Goal: Task Accomplishment & Management: Use online tool/utility

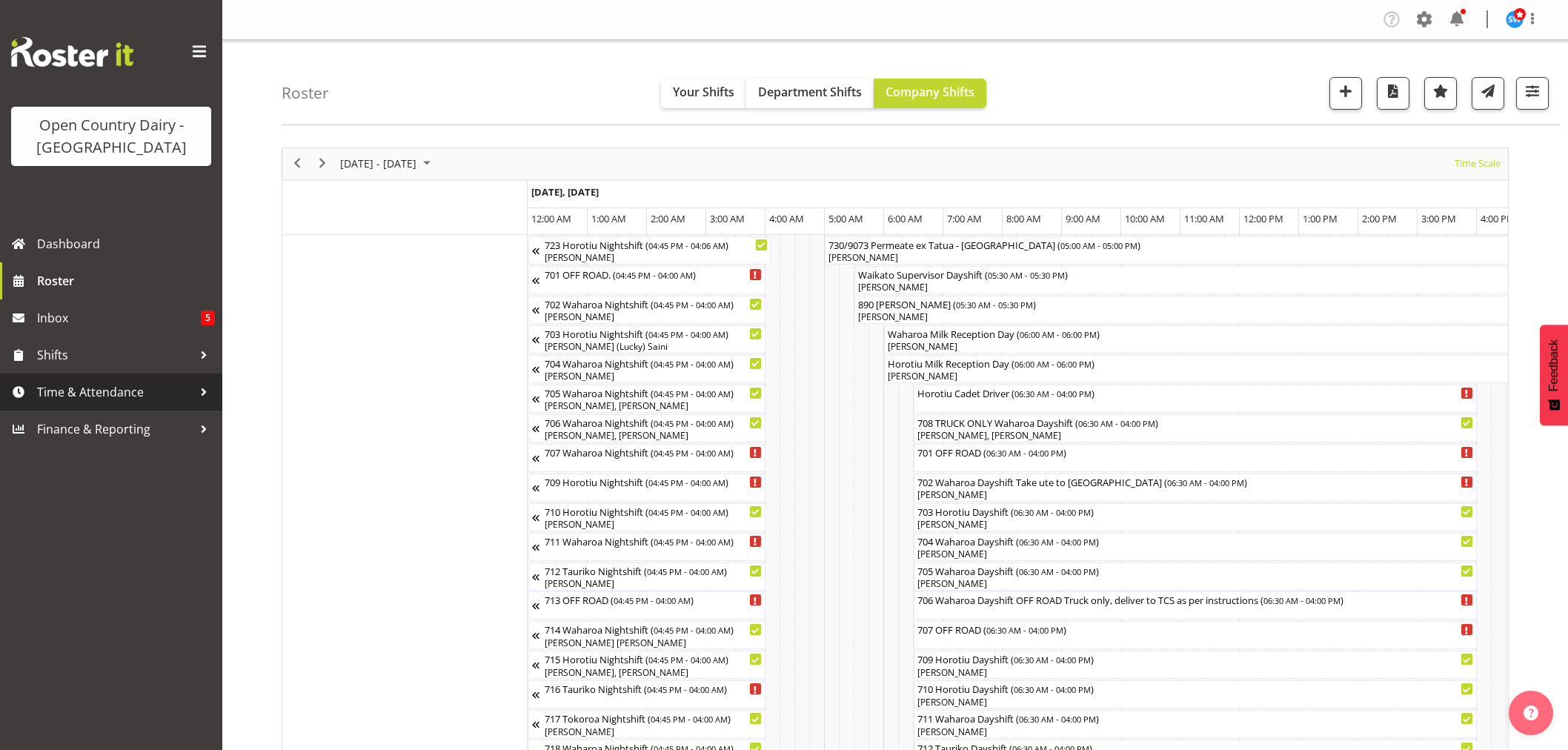
click at [66, 402] on span "Time & Attendance" at bounding box center [115, 392] width 156 height 22
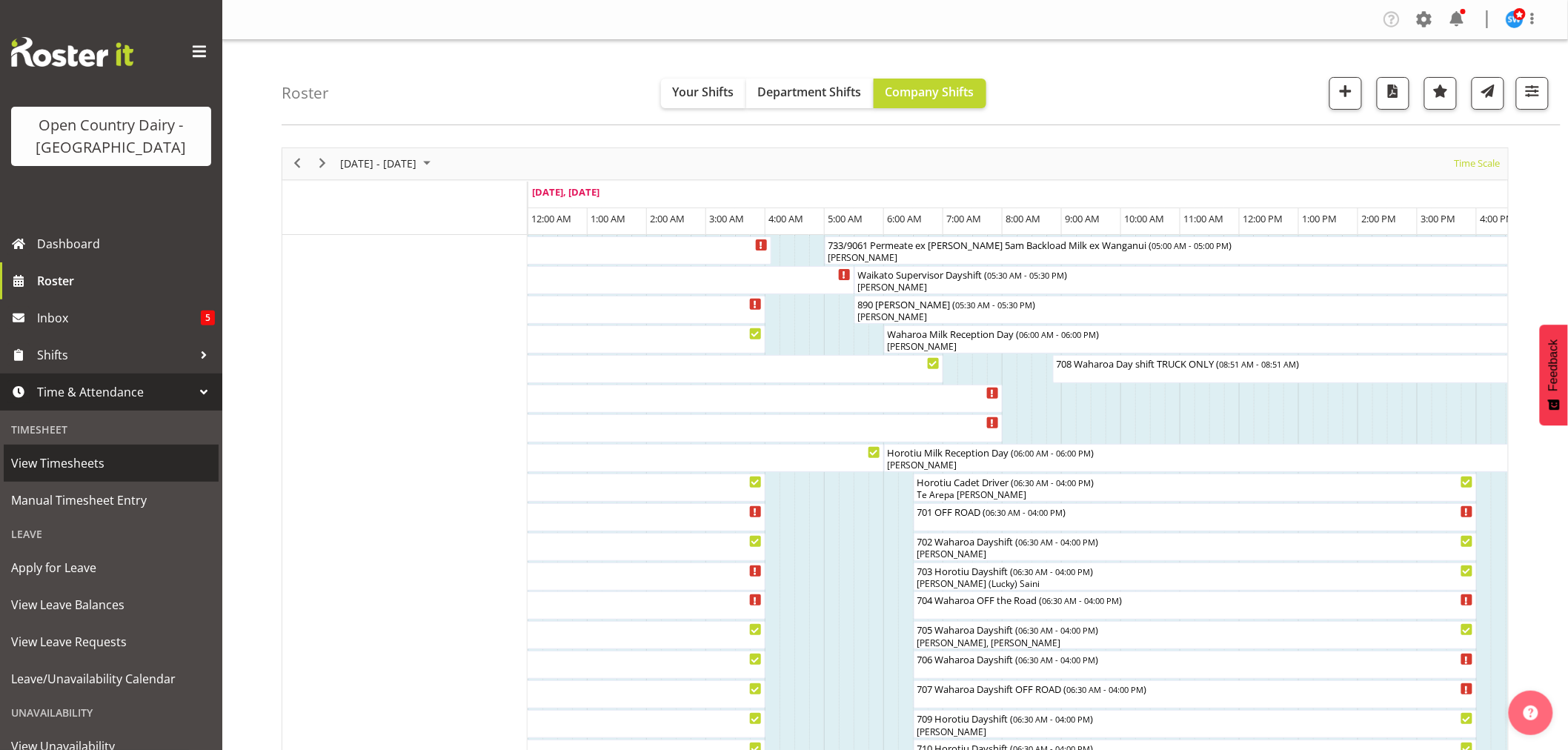
click at [56, 464] on span "View Timesheets" at bounding box center [111, 462] width 200 height 22
click at [60, 493] on span "Manual Timesheet Entry" at bounding box center [111, 500] width 200 height 22
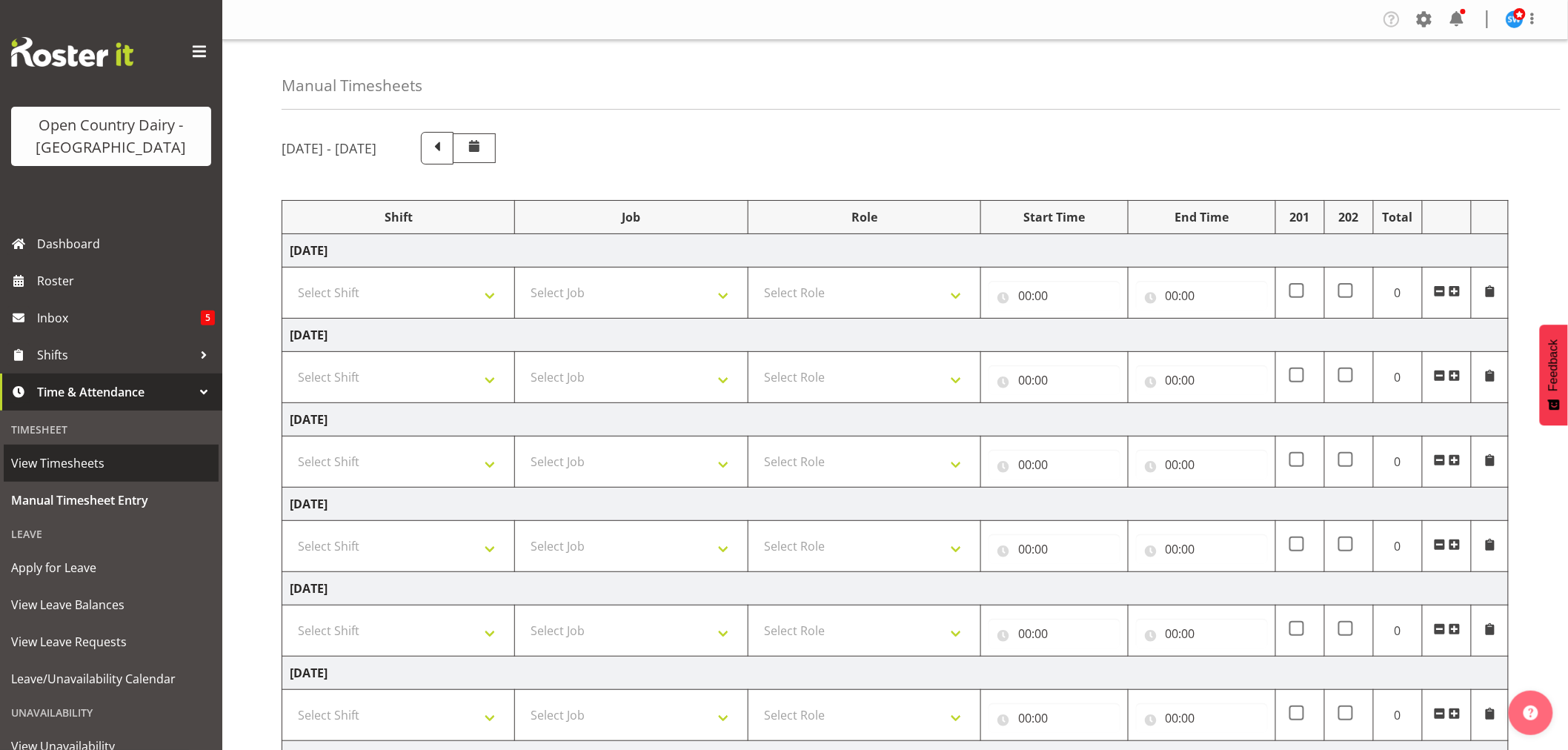
click at [71, 452] on span "View Timesheets" at bounding box center [111, 462] width 200 height 22
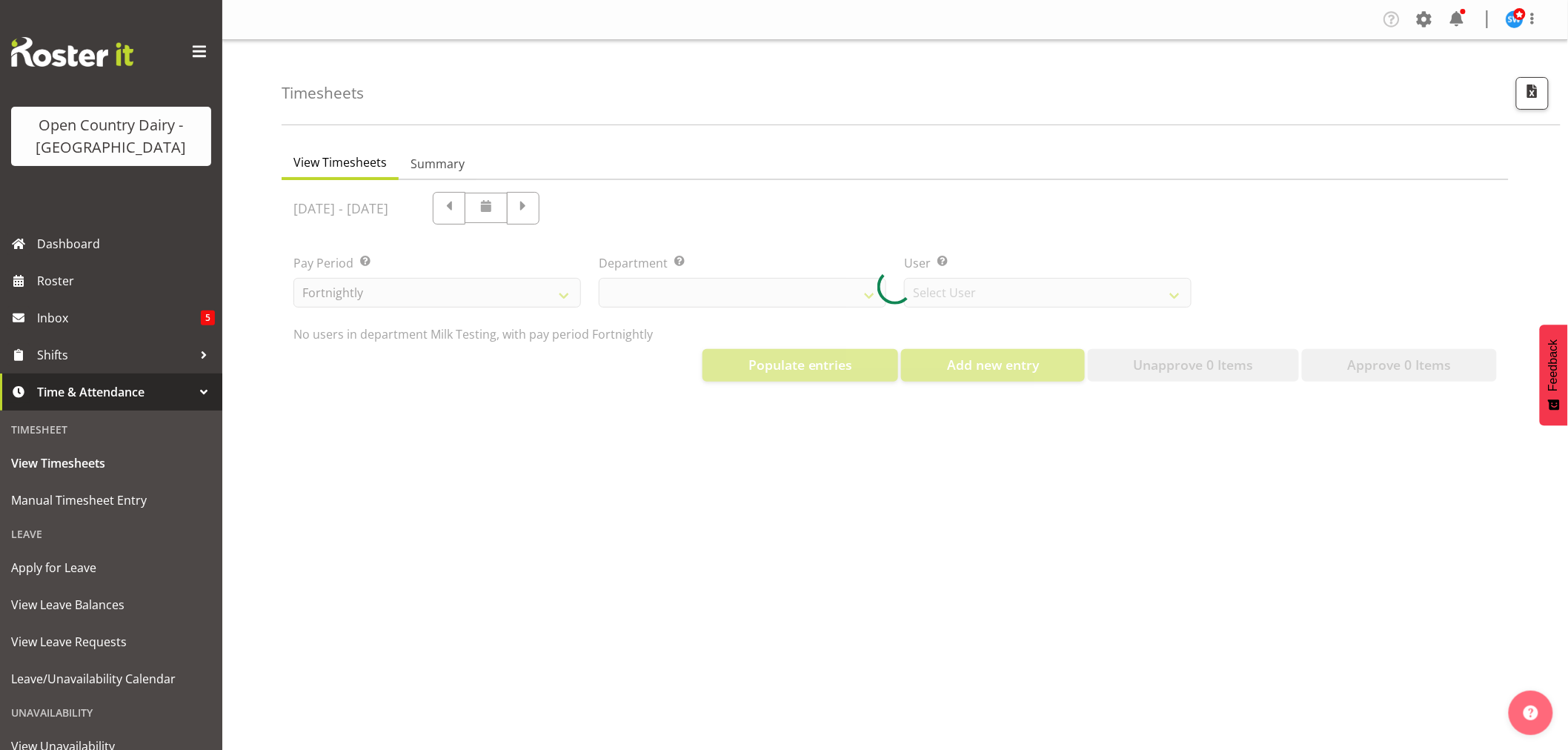
select select "733"
select select "7414"
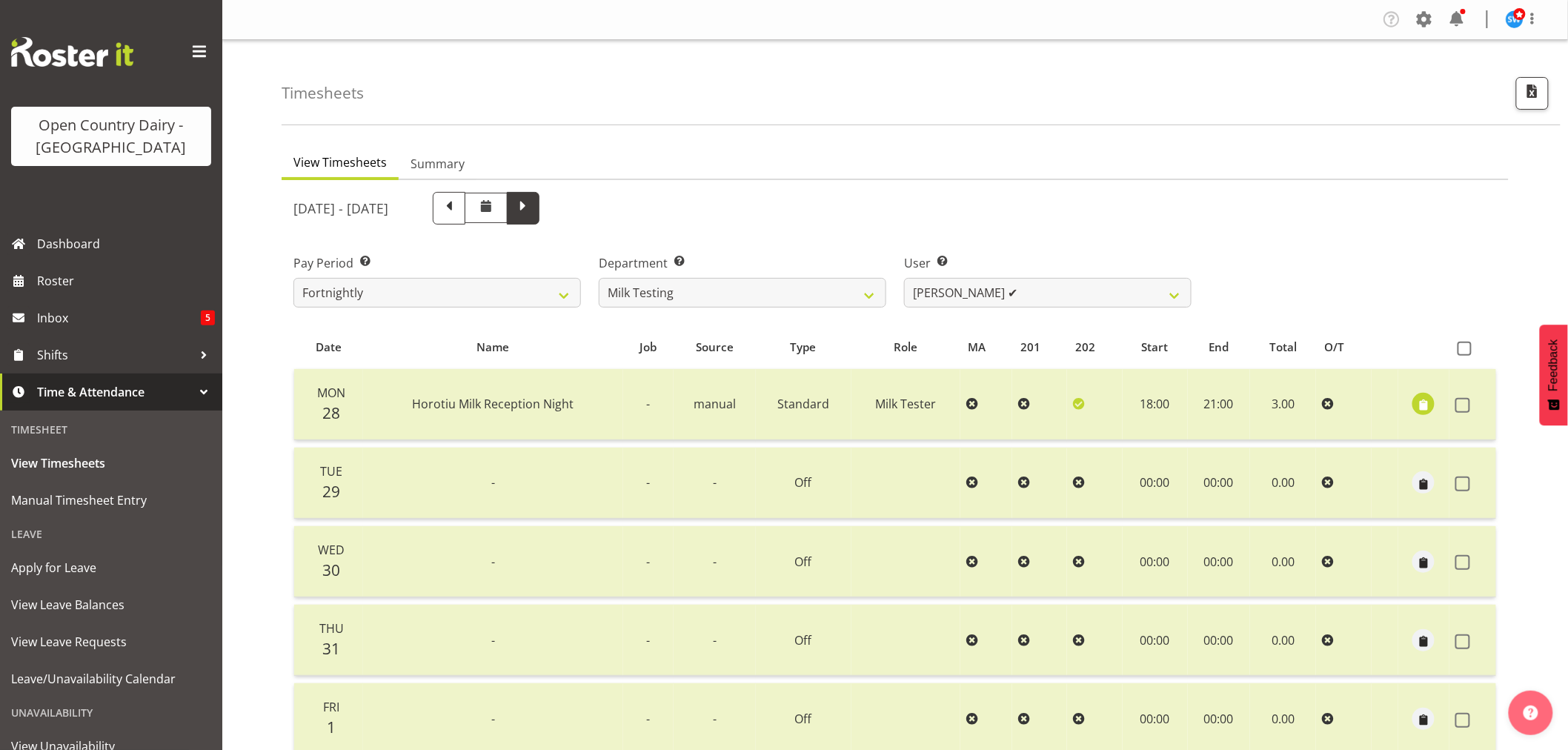
click at [533, 208] on span at bounding box center [523, 207] width 20 height 20
select select
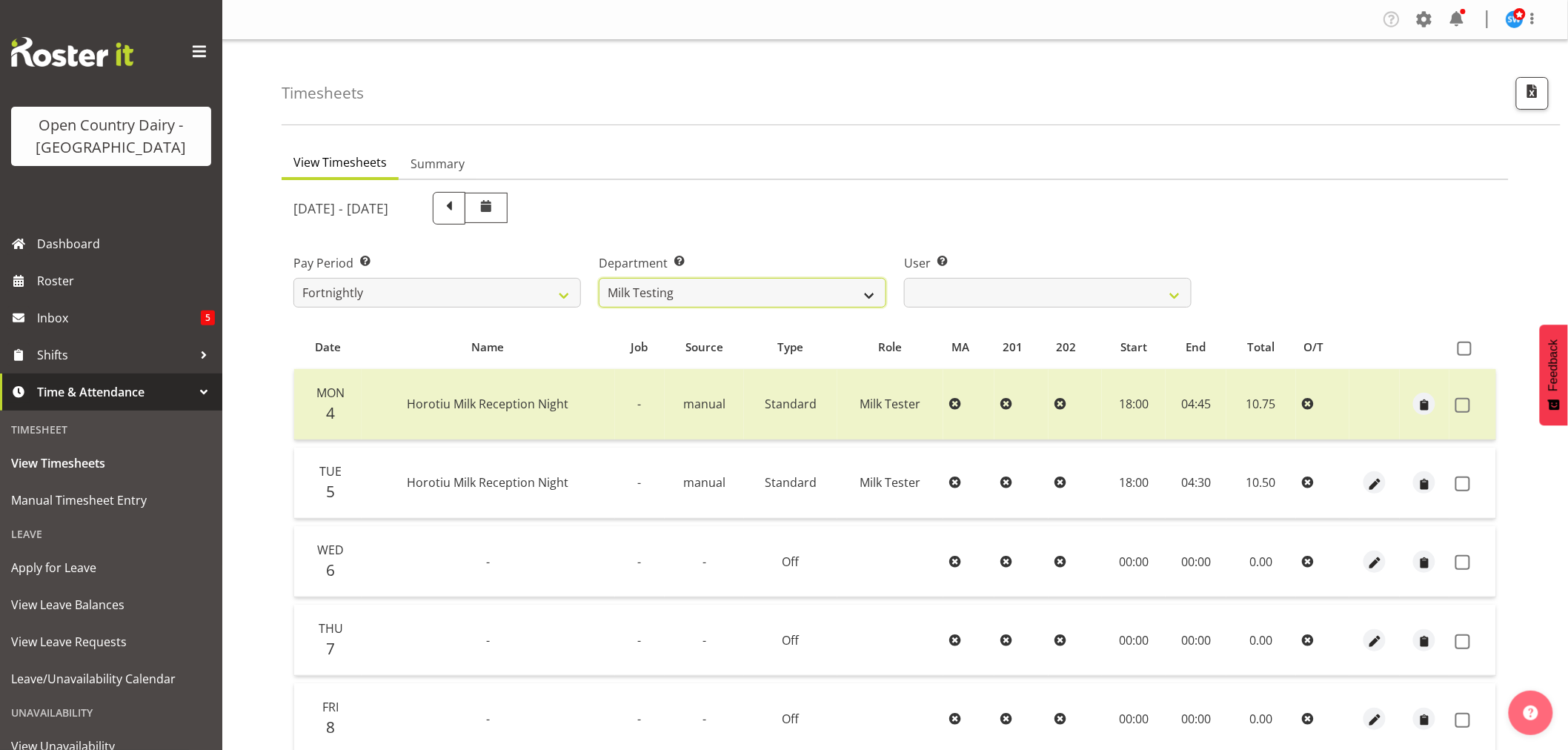
click at [858, 293] on select "701 702 703 704 705 706 707 708 709 710 711 712 713 714 715 716 717 718 719 720" at bounding box center [742, 293] width 288 height 30
select select "875"
click at [598, 278] on select "701 702 703 704 705 706 707 708 709 710 711 712 713 714 715 716 717 718 719 720" at bounding box center [742, 293] width 288 height 30
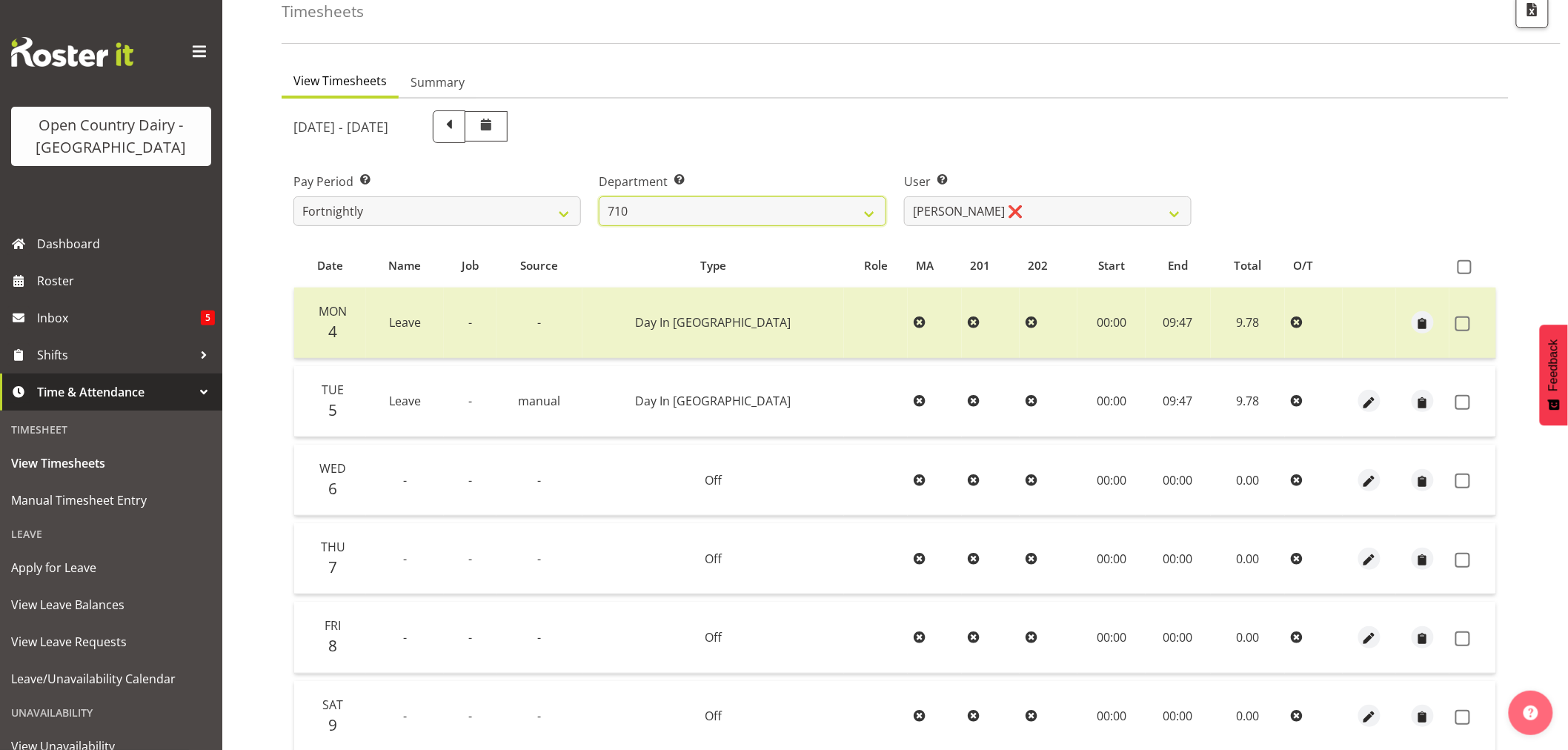
scroll to position [82, 0]
click at [1464, 404] on span at bounding box center [1462, 402] width 15 height 15
checkbox input "true"
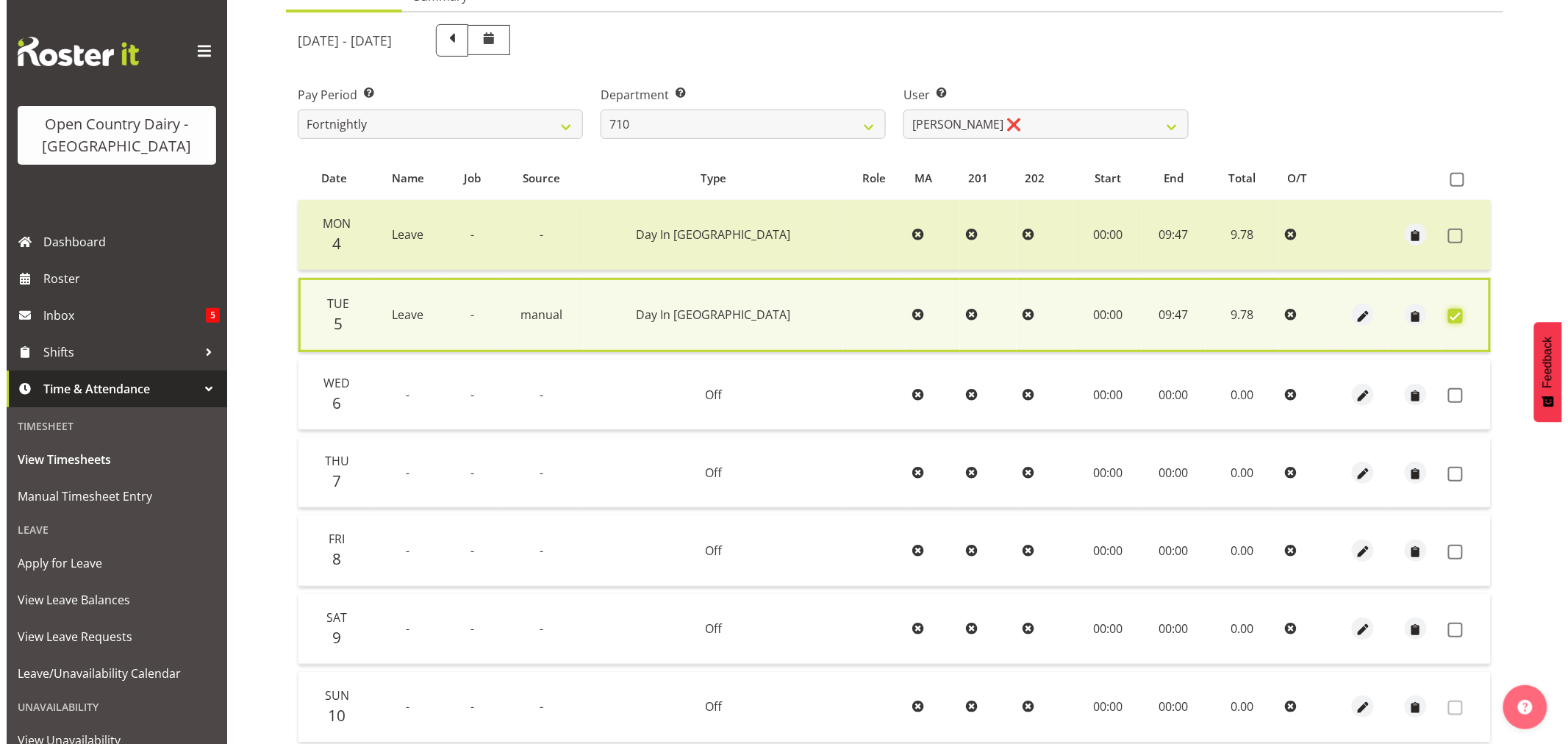
scroll to position [281, 0]
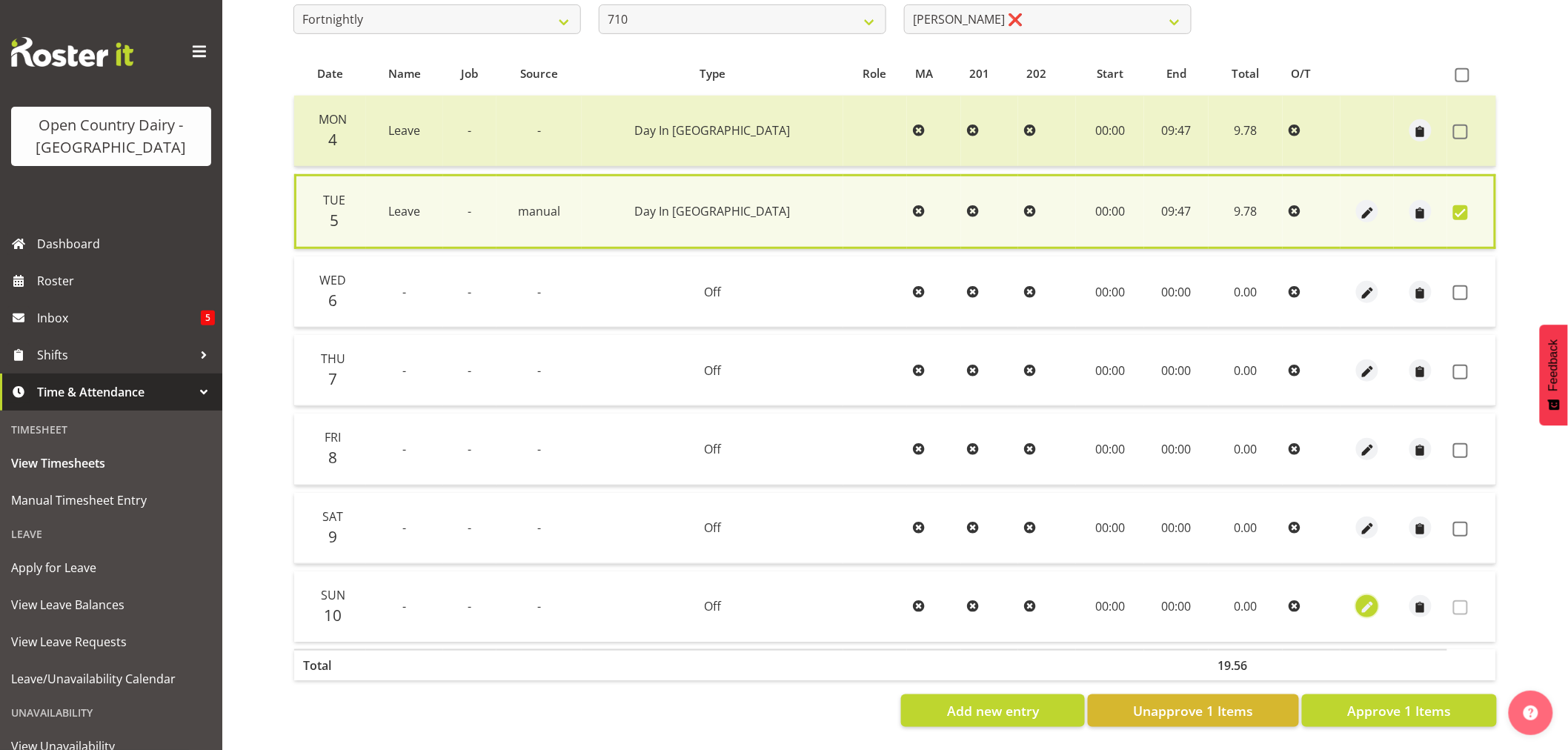
click at [1359, 599] on span "button" at bounding box center [1367, 607] width 17 height 17
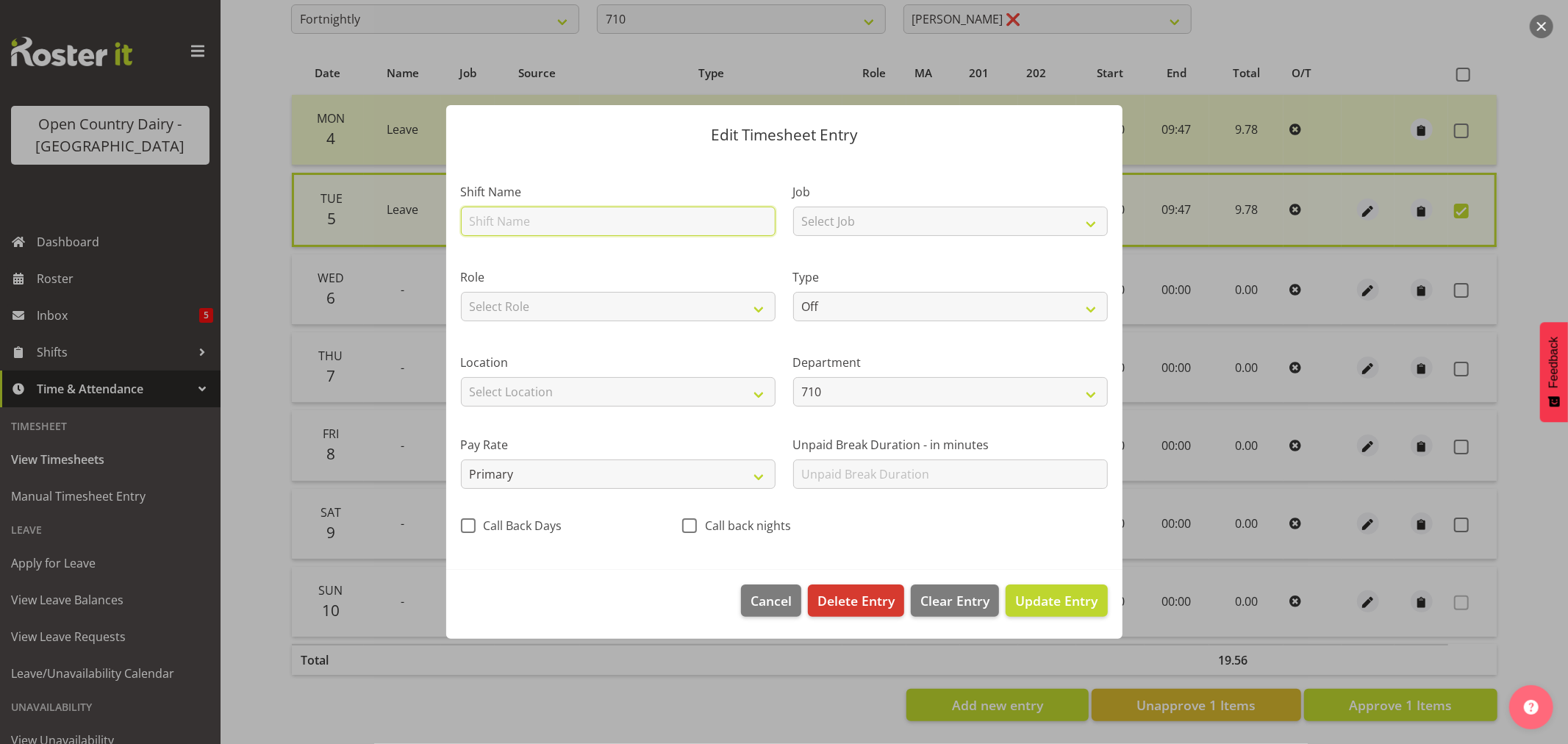
click at [506, 218] on input "text" at bounding box center [618, 221] width 315 height 29
type input "710 Horotiu Dayshift"
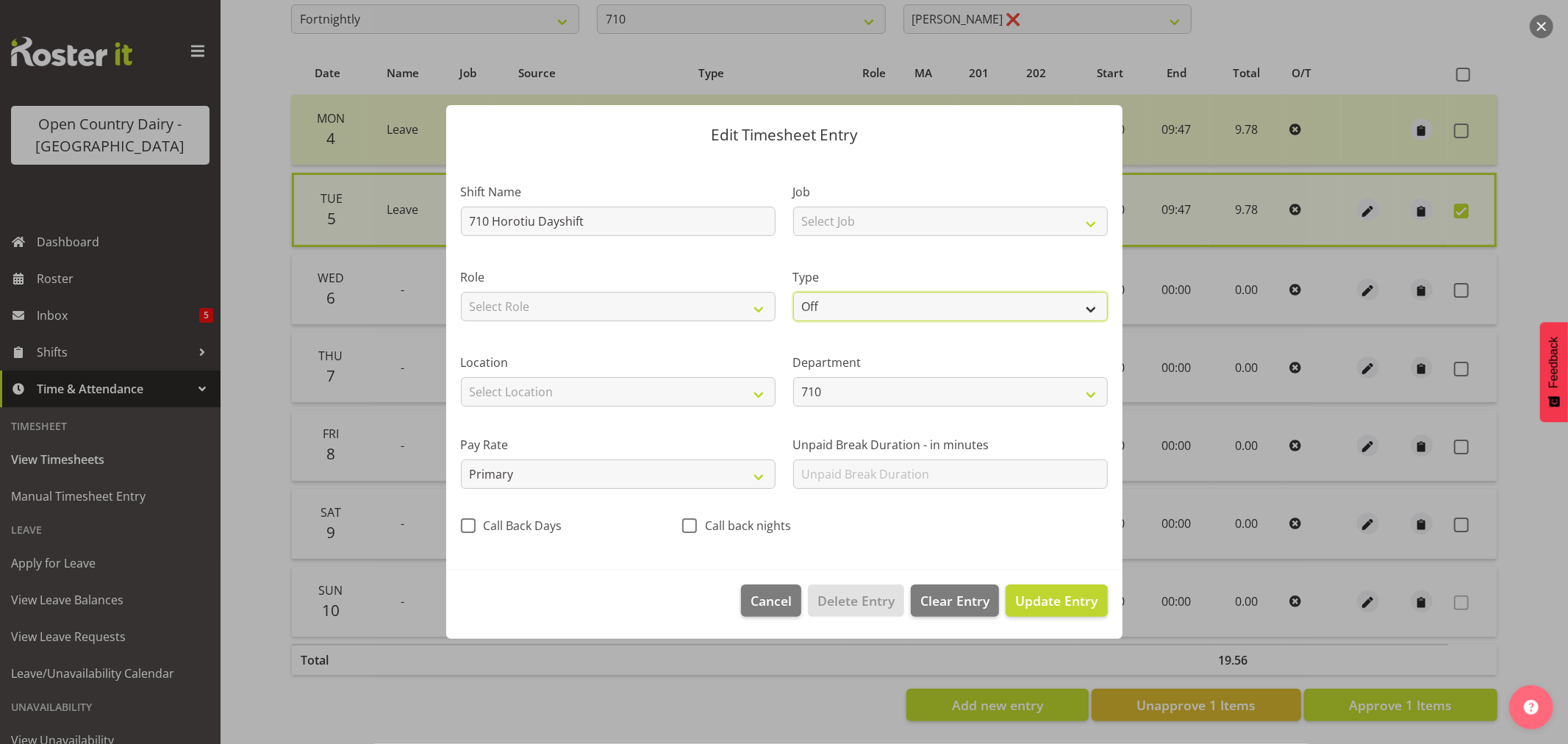
drag, startPoint x: 828, startPoint y: 305, endPoint x: 828, endPoint y: 320, distance: 15.0
click at [828, 305] on select "Off Standard Public Holiday Public Holiday (Worked) Day In Lieu Annual Leave Si…" at bounding box center [950, 307] width 315 height 29
select select "Standard"
click at [793, 292] on select "Off Standard Public Holiday Public Holiday (Worked) Day In Lieu Annual Leave Si…" at bounding box center [950, 307] width 315 height 29
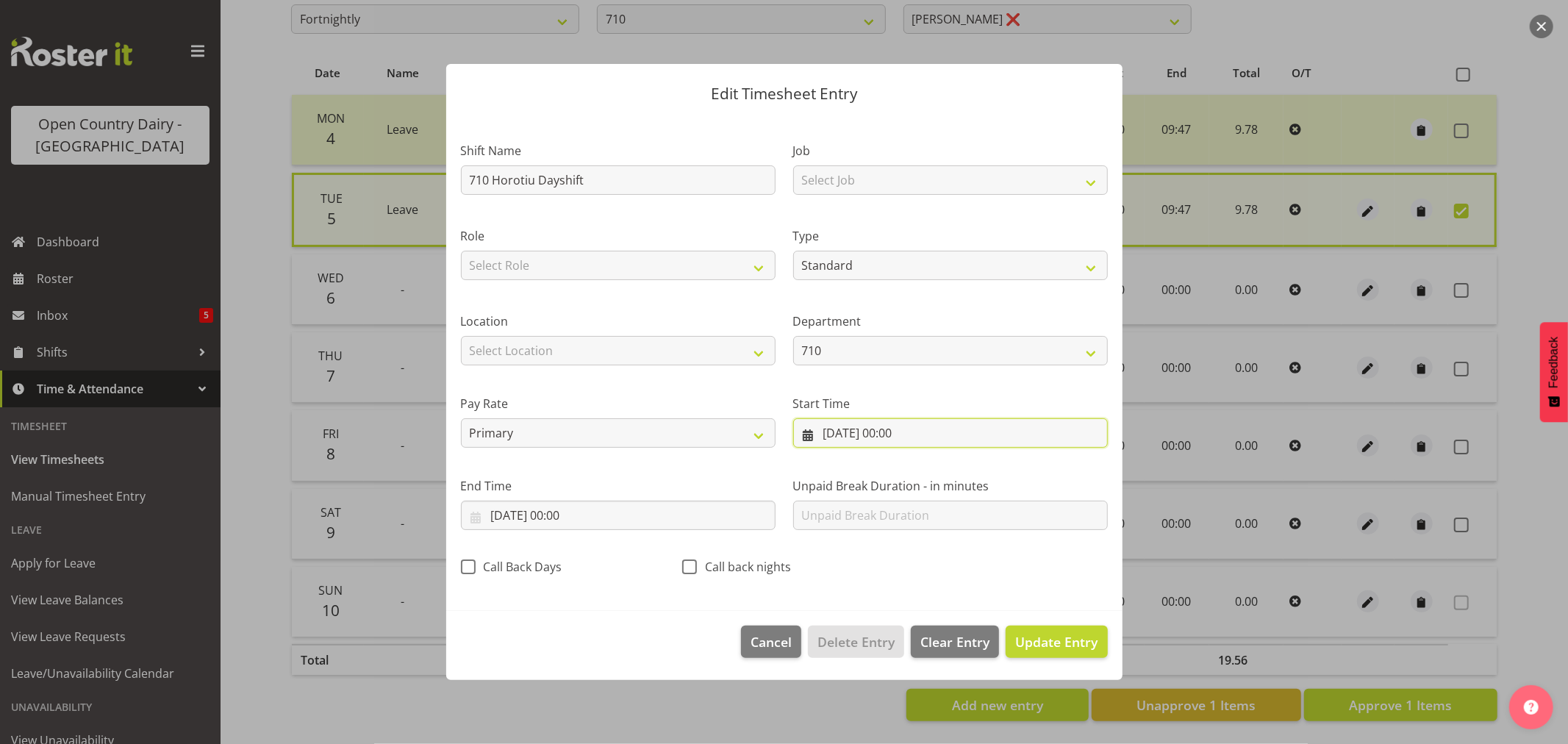
click at [846, 434] on input "10/08/2025, 00:00" at bounding box center [950, 433] width 315 height 29
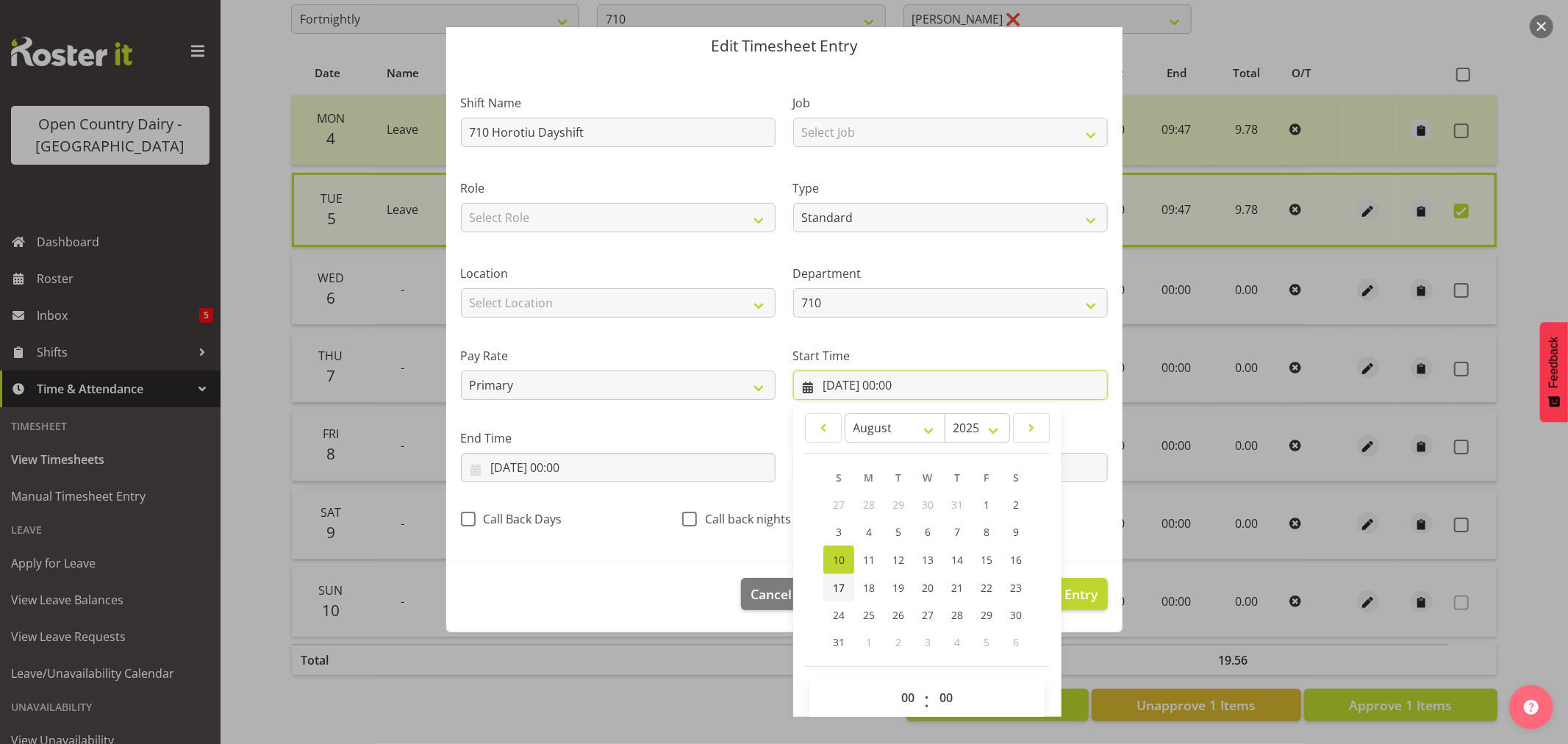
scroll to position [67, 0]
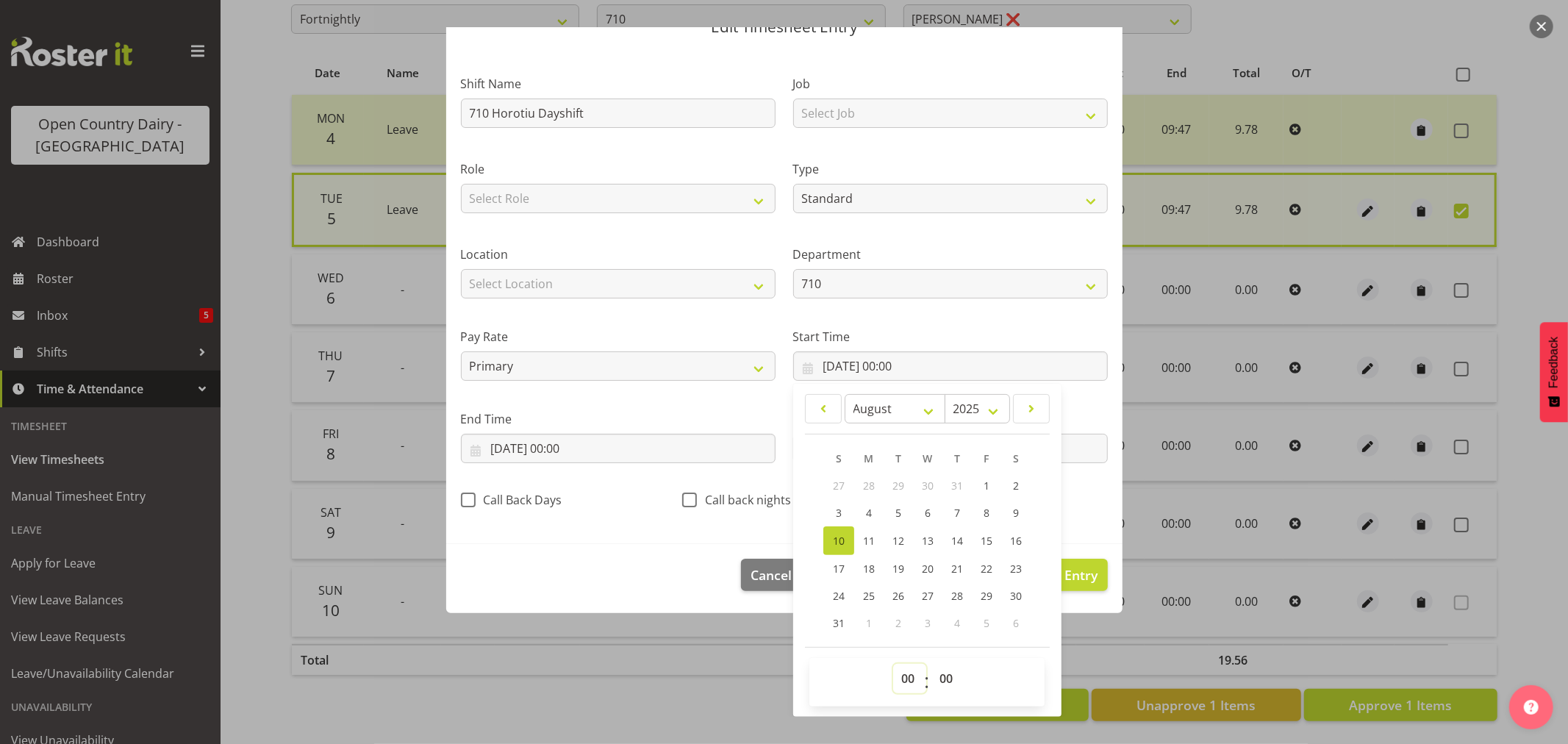
drag, startPoint x: 897, startPoint y: 679, endPoint x: 897, endPoint y: 668, distance: 11.0
click at [897, 679] on select "00 01 02 03 04 05 06 07 08 09 10 11 12 13 14 15 16 17 18 19 20 21 22 23" at bounding box center [909, 678] width 33 height 29
select select "6"
click at [893, 664] on select "00 01 02 03 04 05 06 07 08 09 10 11 12 13 14 15 16 17 18 19 20 21 22 23" at bounding box center [909, 678] width 33 height 29
type input "10/08/2025, 06:00"
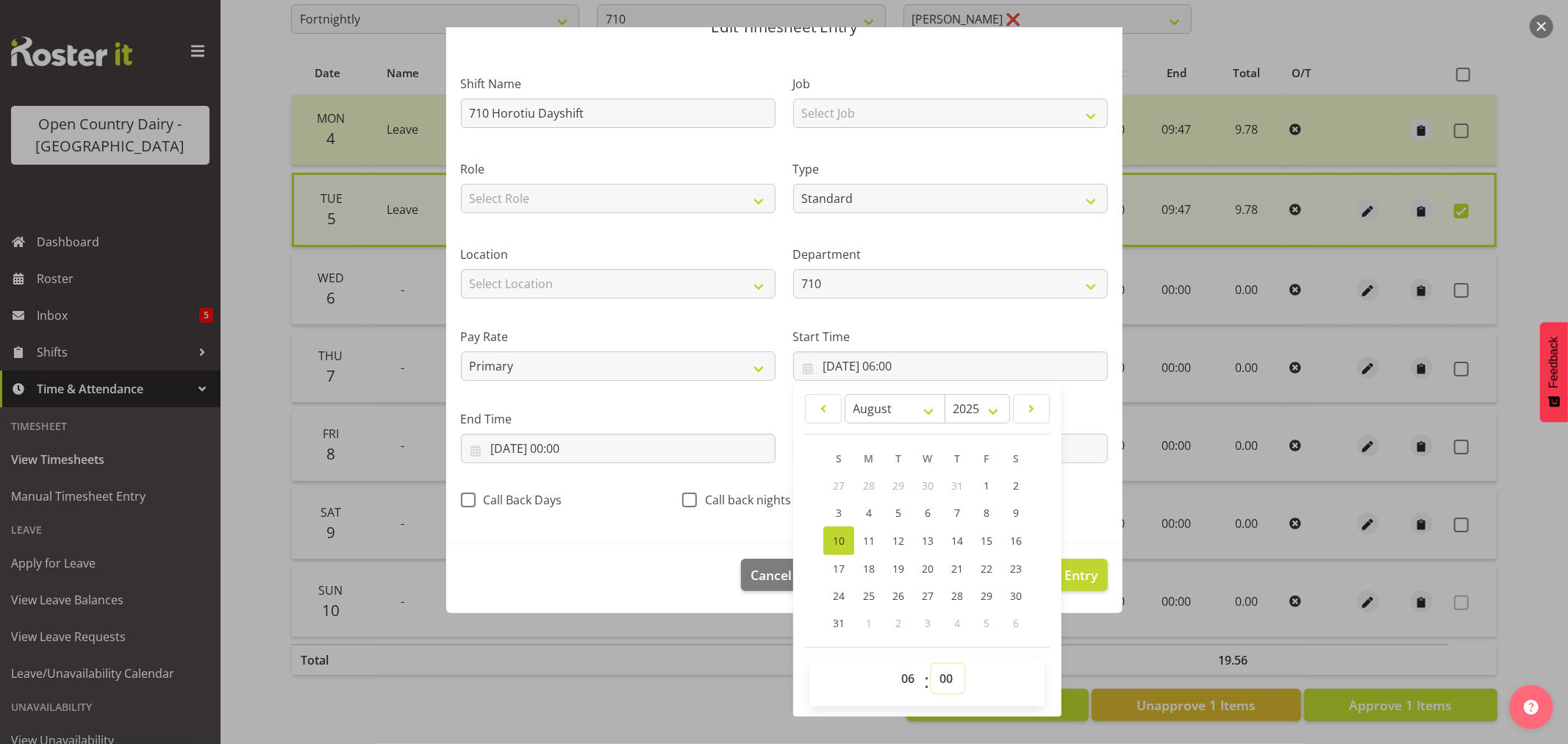
click at [937, 668] on select "00 01 02 03 04 05 06 07 08 09 10 11 12 13 14 15 16 17 18 19 20 21 22 23 24 25 2…" at bounding box center [947, 678] width 33 height 29
select select "30"
click at [931, 664] on select "00 01 02 03 04 05 06 07 08 09 10 11 12 13 14 15 16 17 18 19 20 21 22 23 24 25 2…" at bounding box center [947, 678] width 33 height 29
type input "10/08/2025, 06:30"
click at [564, 449] on input "10/08/2025, 00:00" at bounding box center [618, 448] width 315 height 29
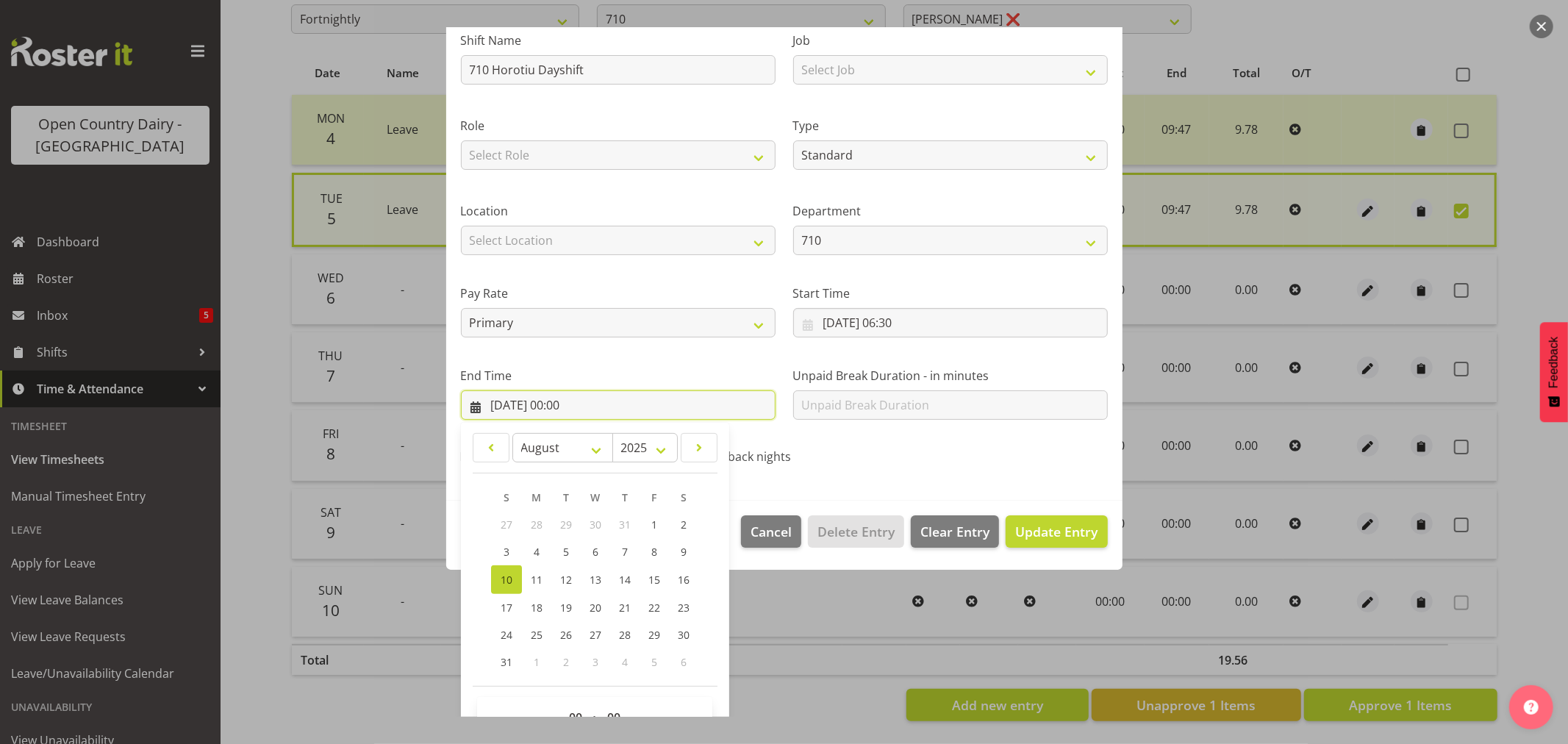
scroll to position [149, 0]
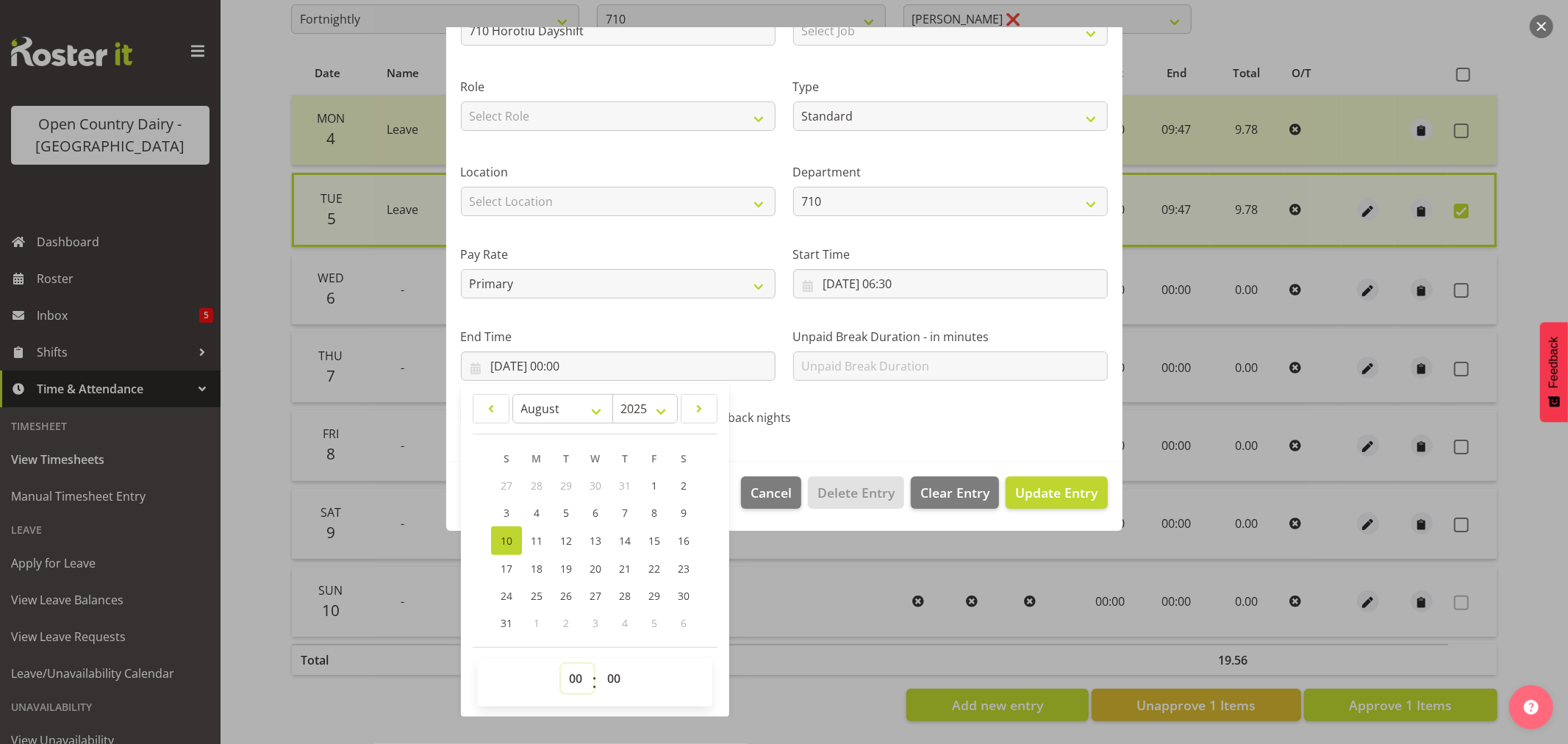
click at [583, 677] on select "00 01 02 03 04 05 06 07 08 09 10 11 12 13 14 15 16 17 18 19 20 21 22 23" at bounding box center [577, 678] width 33 height 29
select select "16"
click at [561, 664] on select "00 01 02 03 04 05 06 07 08 09 10 11 12 13 14 15 16 17 18 19 20 21 22 23" at bounding box center [577, 678] width 33 height 29
type input "10/08/2025, 16:00"
click at [760, 678] on div "Edit Timesheet Entry Shift Name 710 Horotiu Dayshift Job Select Job Driver Driv…" at bounding box center [785, 372] width 706 height 690
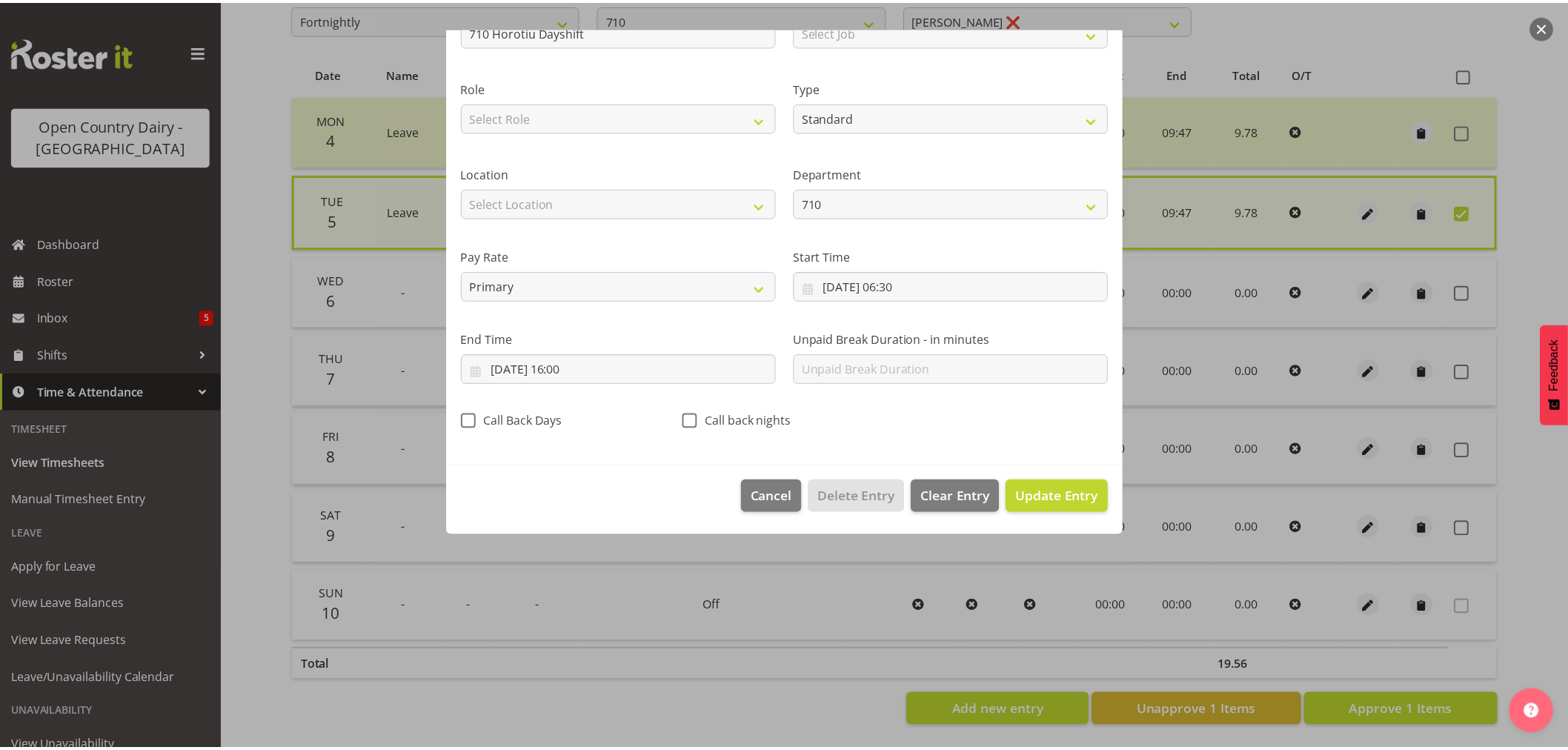
scroll to position [0, 0]
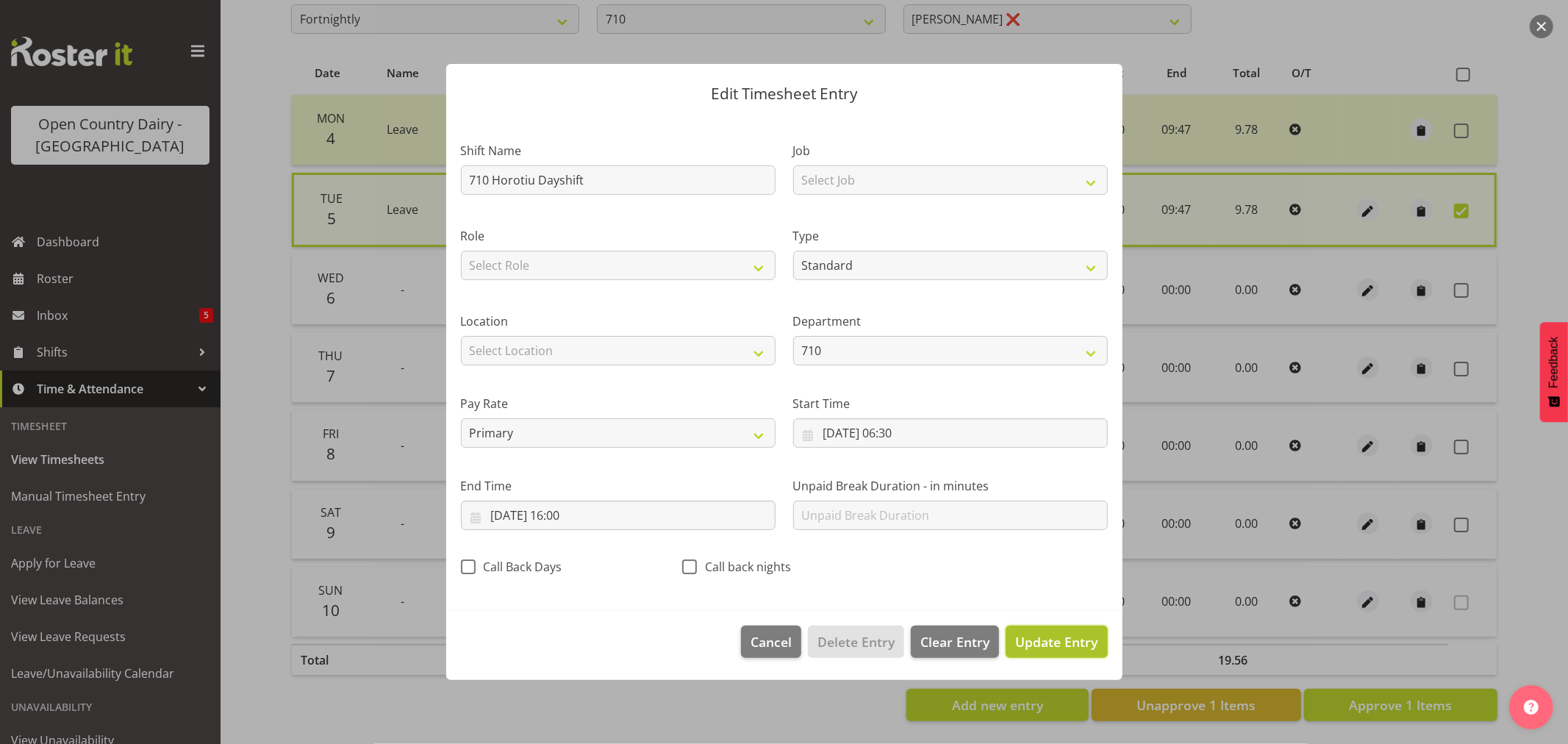
click at [1048, 644] on span "Update Entry" at bounding box center [1056, 642] width 82 height 18
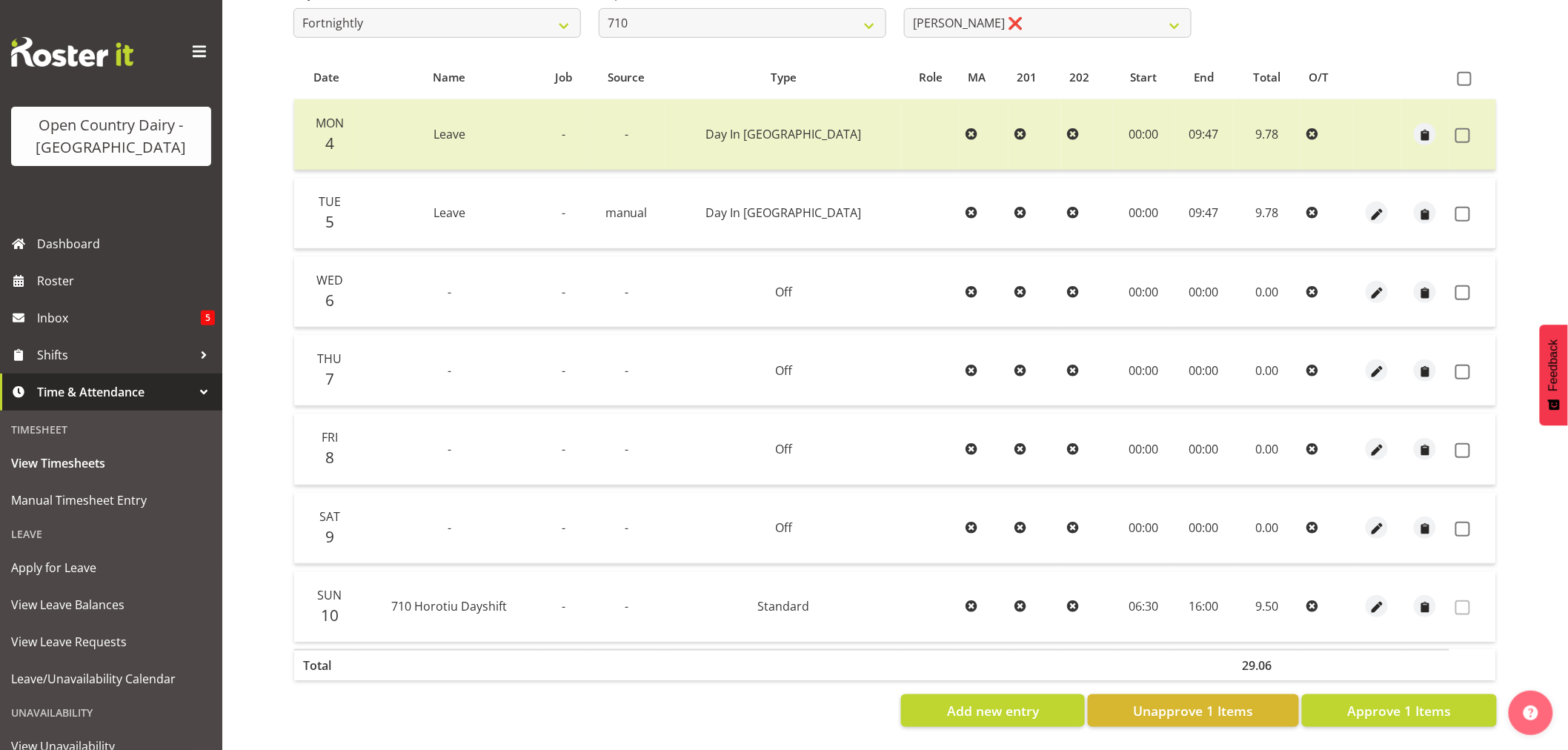
scroll to position [281, 0]
click at [1458, 207] on span at bounding box center [1462, 214] width 15 height 15
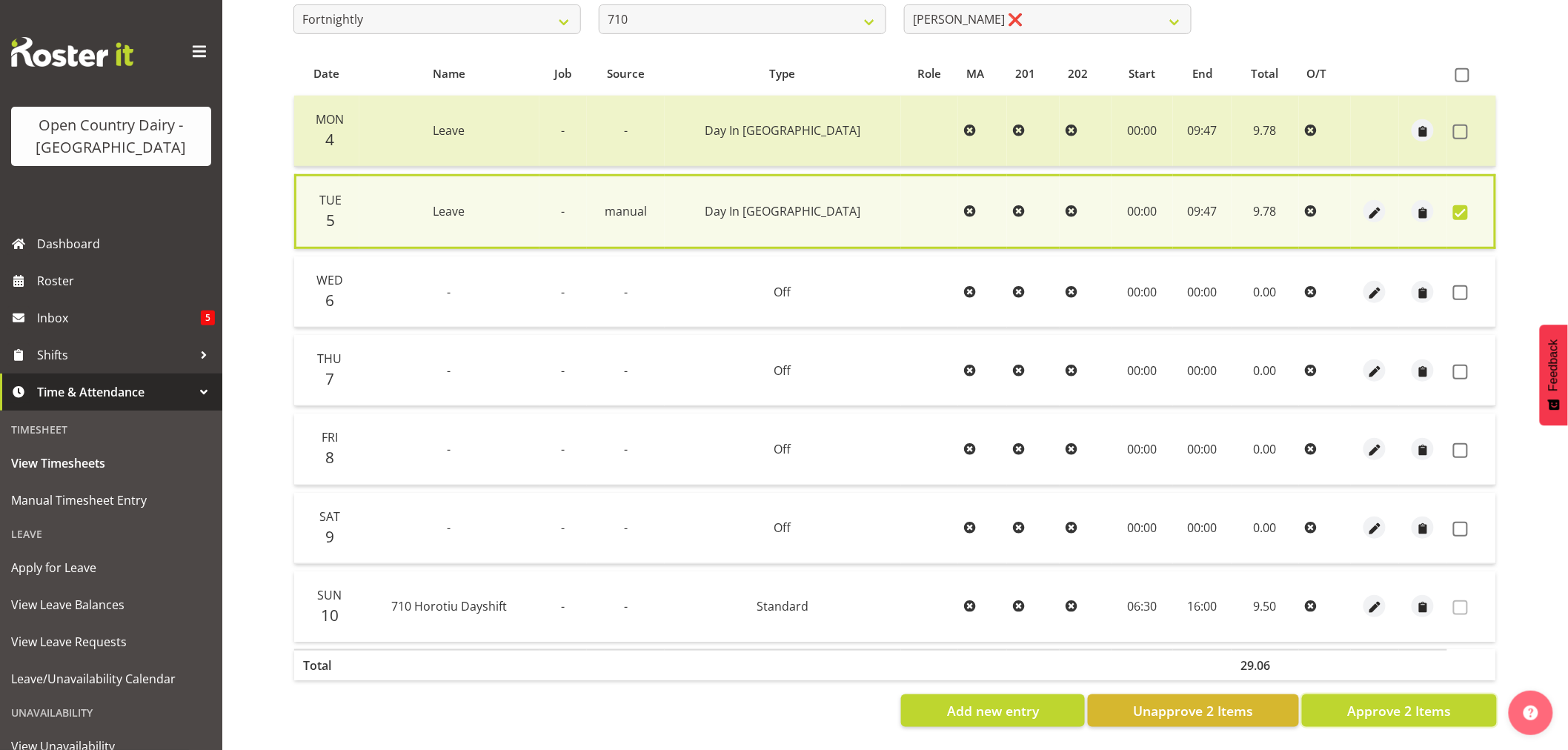
click at [1390, 701] on span "Approve 2 Items" at bounding box center [1398, 711] width 104 height 20
checkbox input "false"
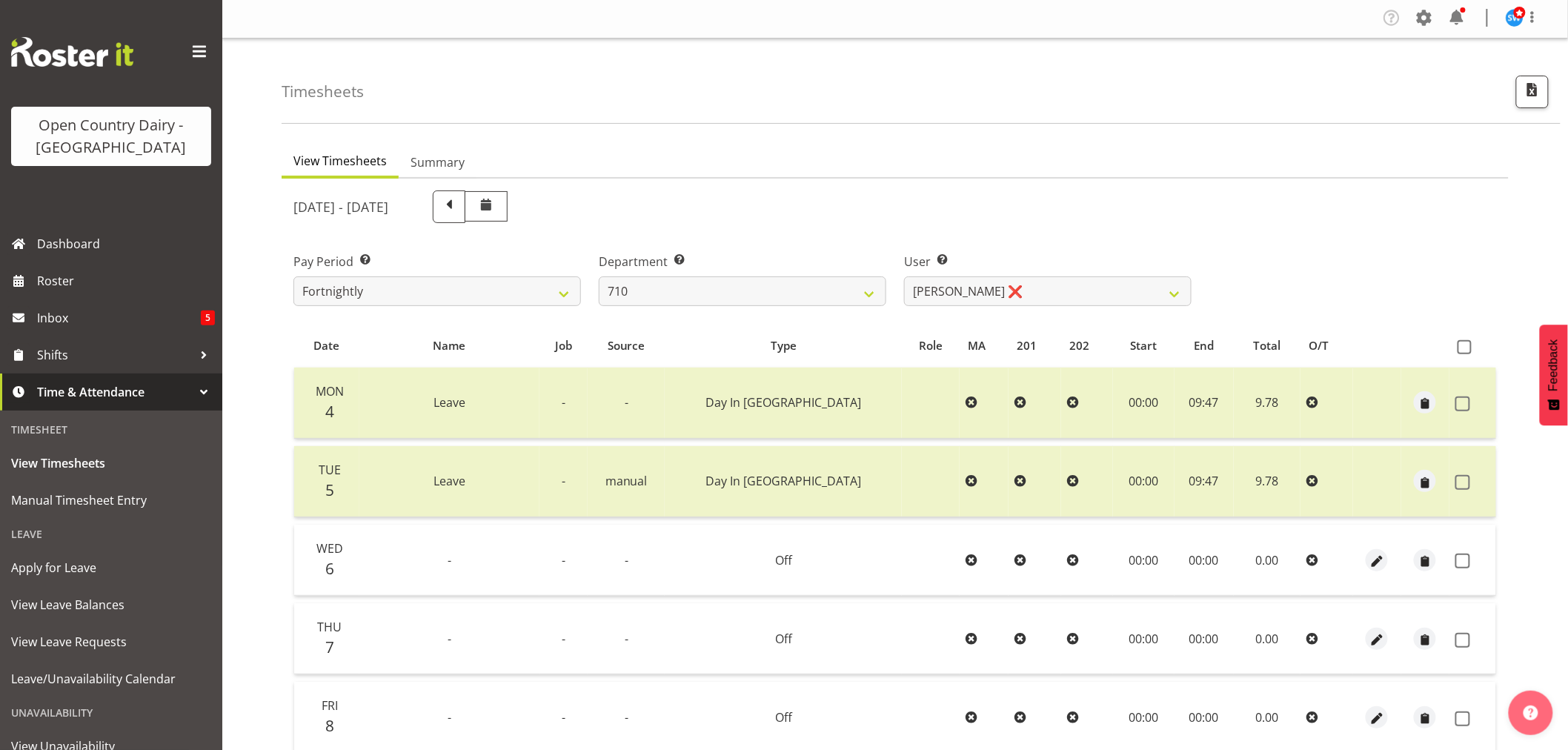
scroll to position [0, 0]
click at [861, 289] on select "701 702 703 704 705 706 707 708 709 710 711 712 713 714 715 716 717 718 719 720" at bounding box center [742, 293] width 288 height 30
select select "874"
click at [598, 278] on select "701 702 703 704 705 706 707 708 709 710 711 712 713 714 715 716 717 718 719 720" at bounding box center [742, 293] width 288 height 30
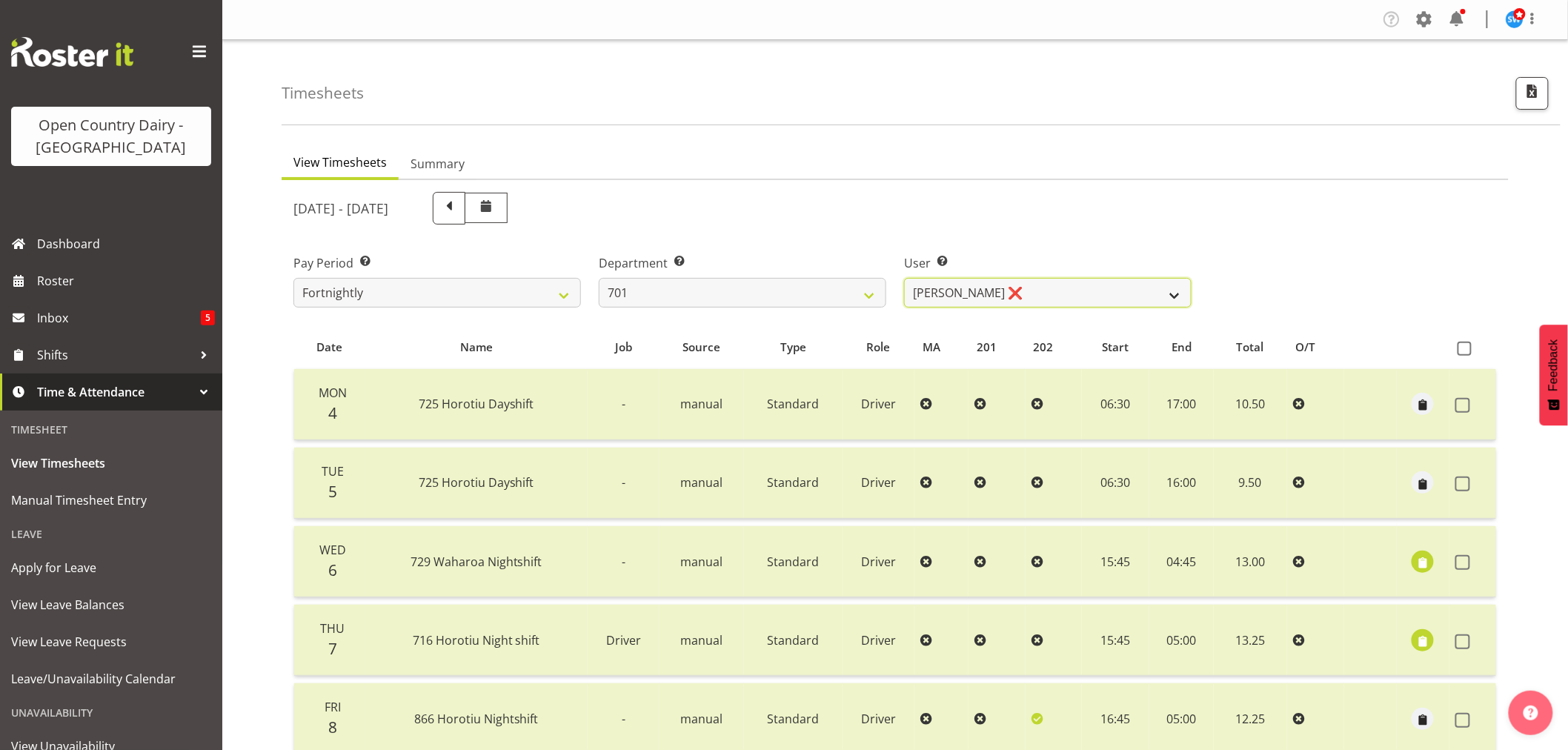
click at [1125, 297] on select "Duncan Shirley ❌ Gagandeep Singh ❌ Johann Van Zyl ❌ John Cottingham ❌" at bounding box center [1048, 293] width 288 height 30
select select "11207"
click at [904, 278] on select "Duncan Shirley ❌ Gagandeep Singh ❌ Johann Van Zyl ❌ John Cottingham ❌" at bounding box center [1048, 293] width 288 height 30
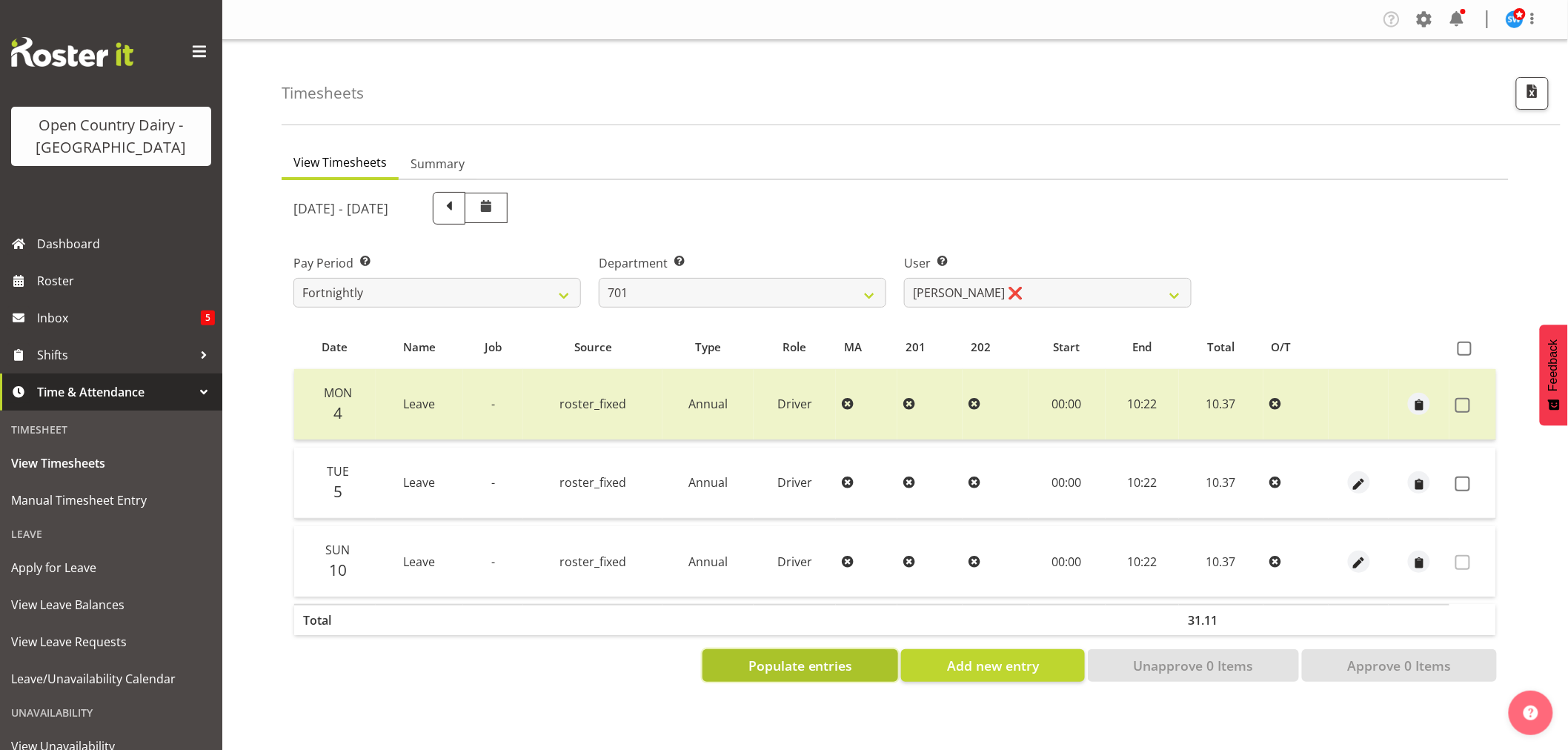
click at [827, 653] on button "Populate entries" at bounding box center [800, 666] width 196 height 33
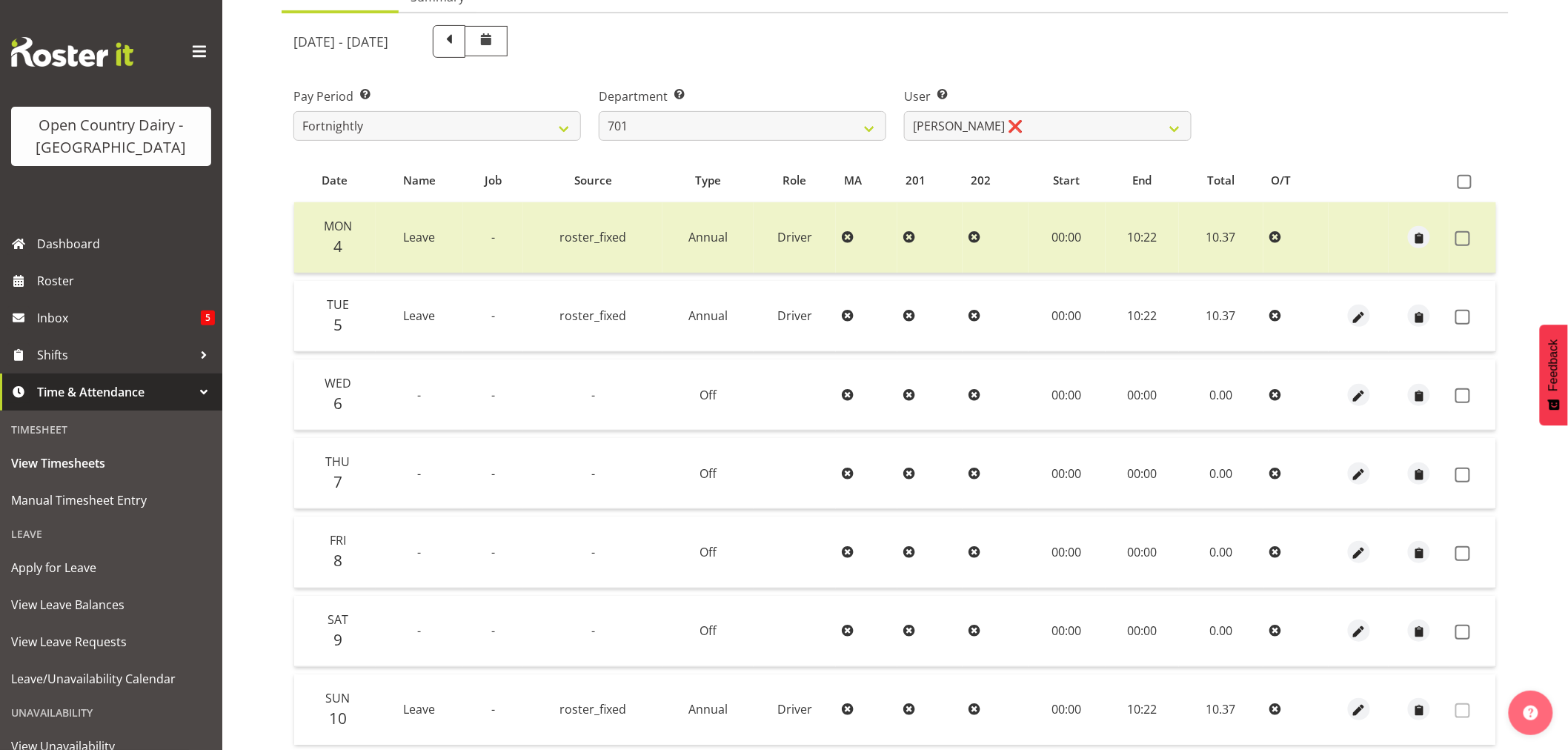
scroll to position [281, 0]
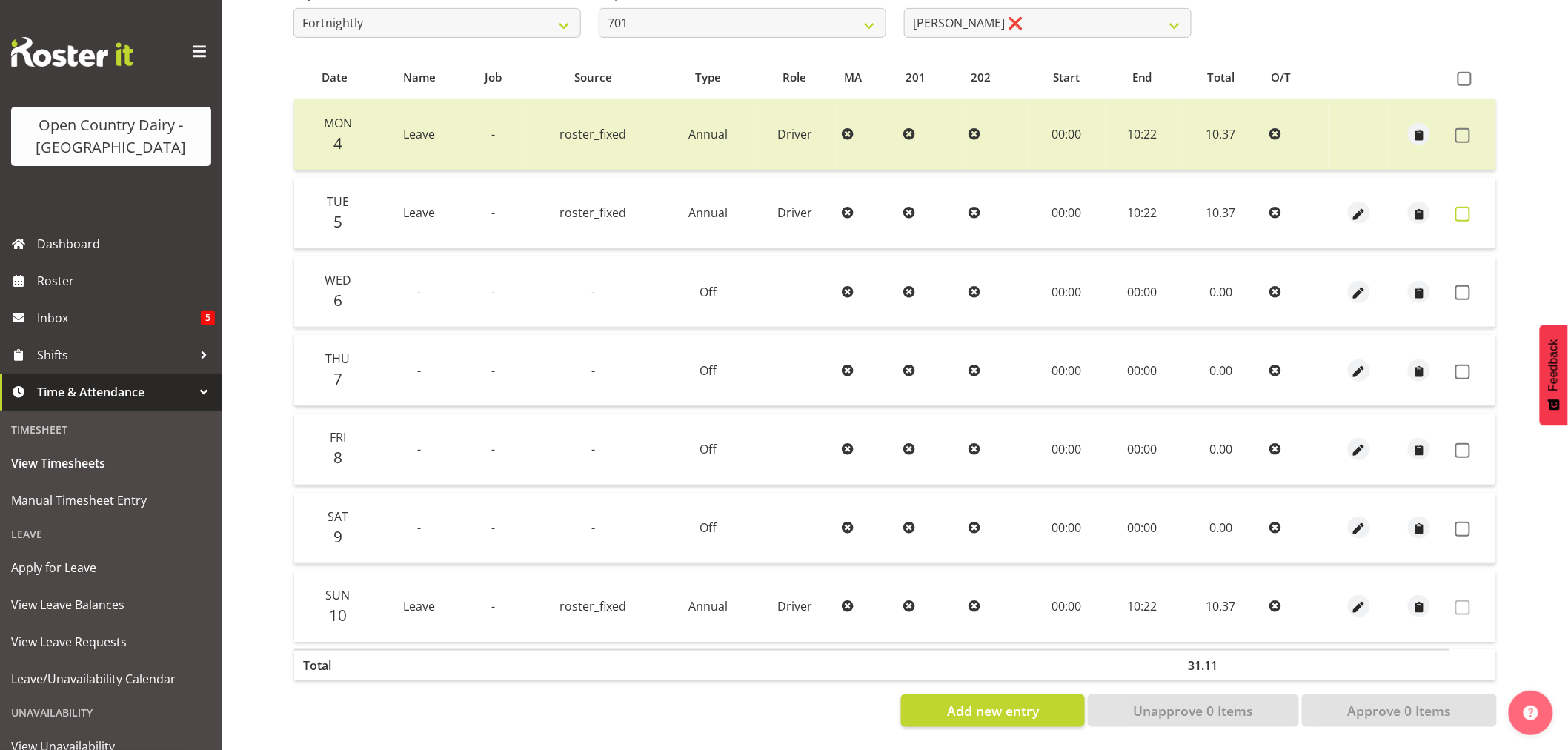
click at [1468, 207] on span at bounding box center [1462, 214] width 15 height 15
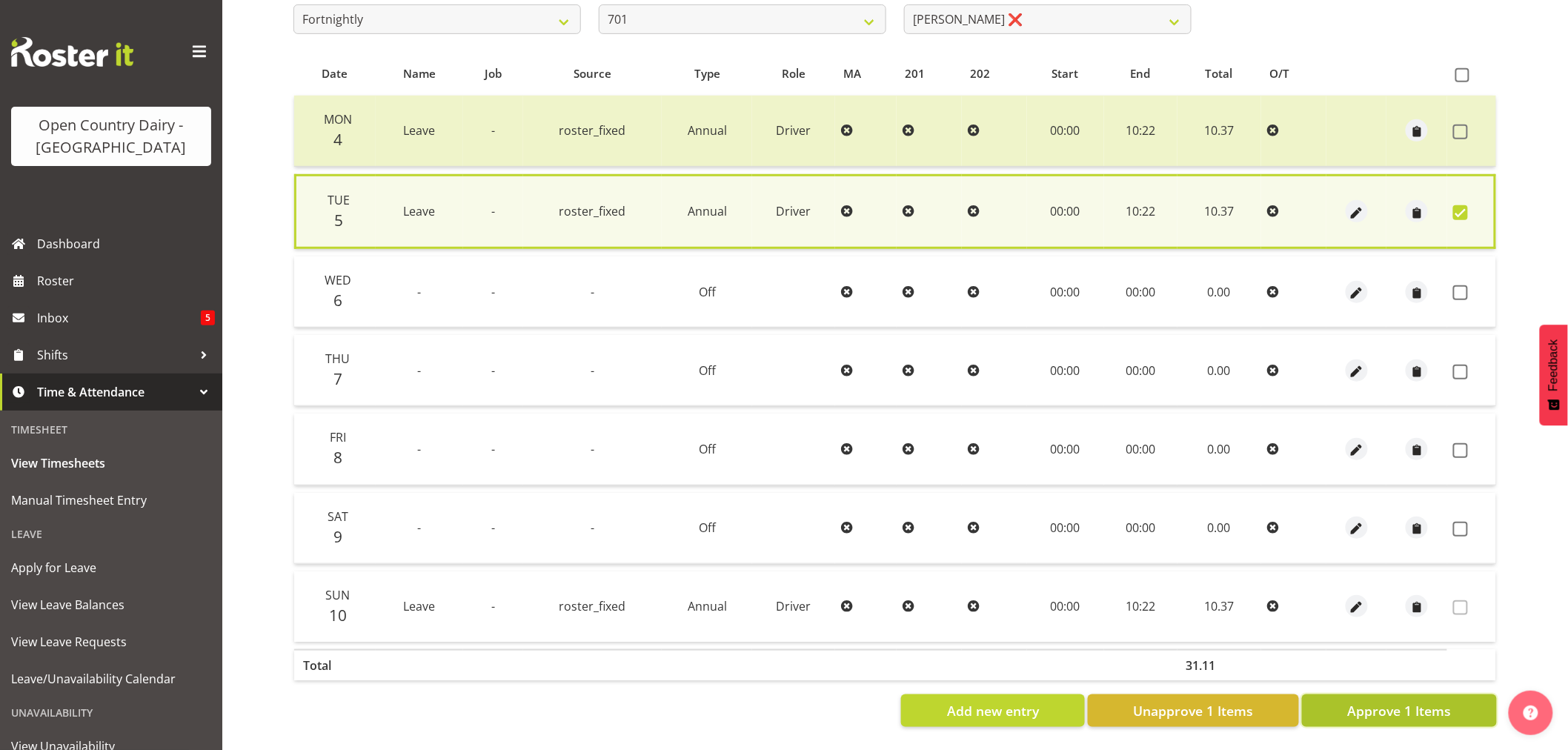
click at [1393, 701] on span "Approve 1 Items" at bounding box center [1398, 711] width 104 height 20
checkbox input "false"
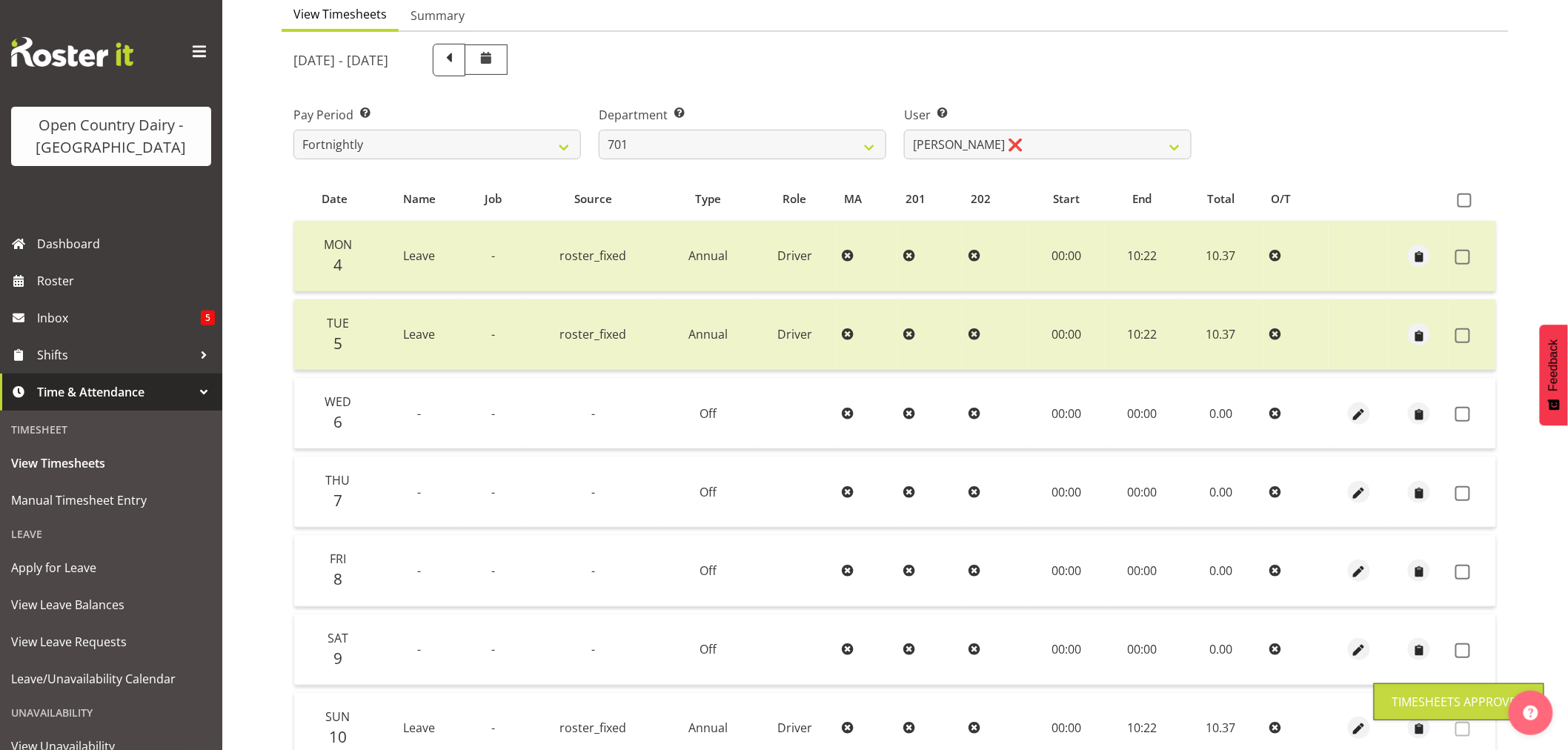
scroll to position [0, 0]
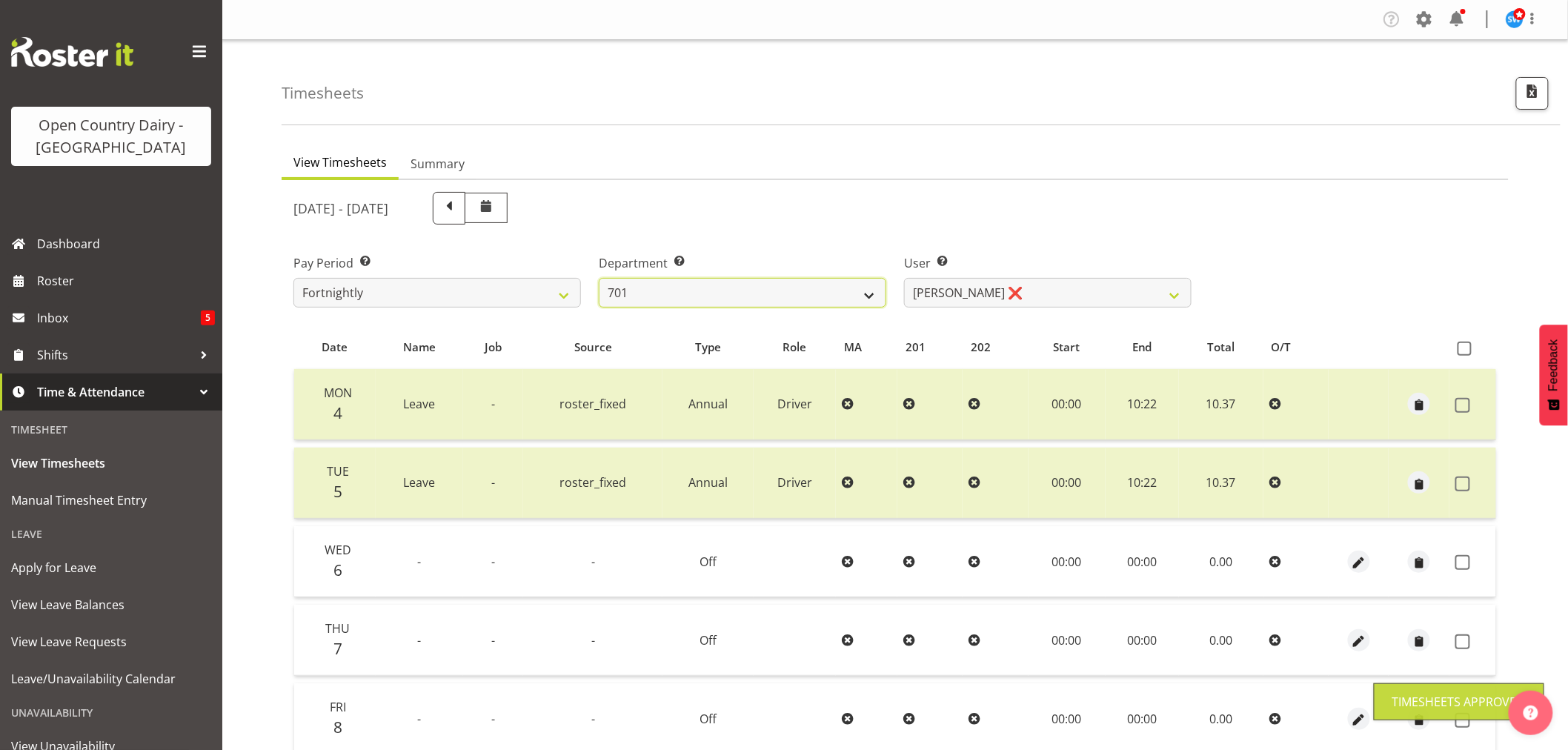
click at [820, 295] on select "701 702 703 704 705 706 707 708 709 710 711 712 713 714 715 716 717 718 719 720" at bounding box center [742, 293] width 288 height 30
select select "720"
click at [598, 278] on select "701 702 703 704 705 706 707 708 709 710 711 712 713 714 715 716 717 718 719 720" at bounding box center [742, 293] width 288 height 30
select select "11603"
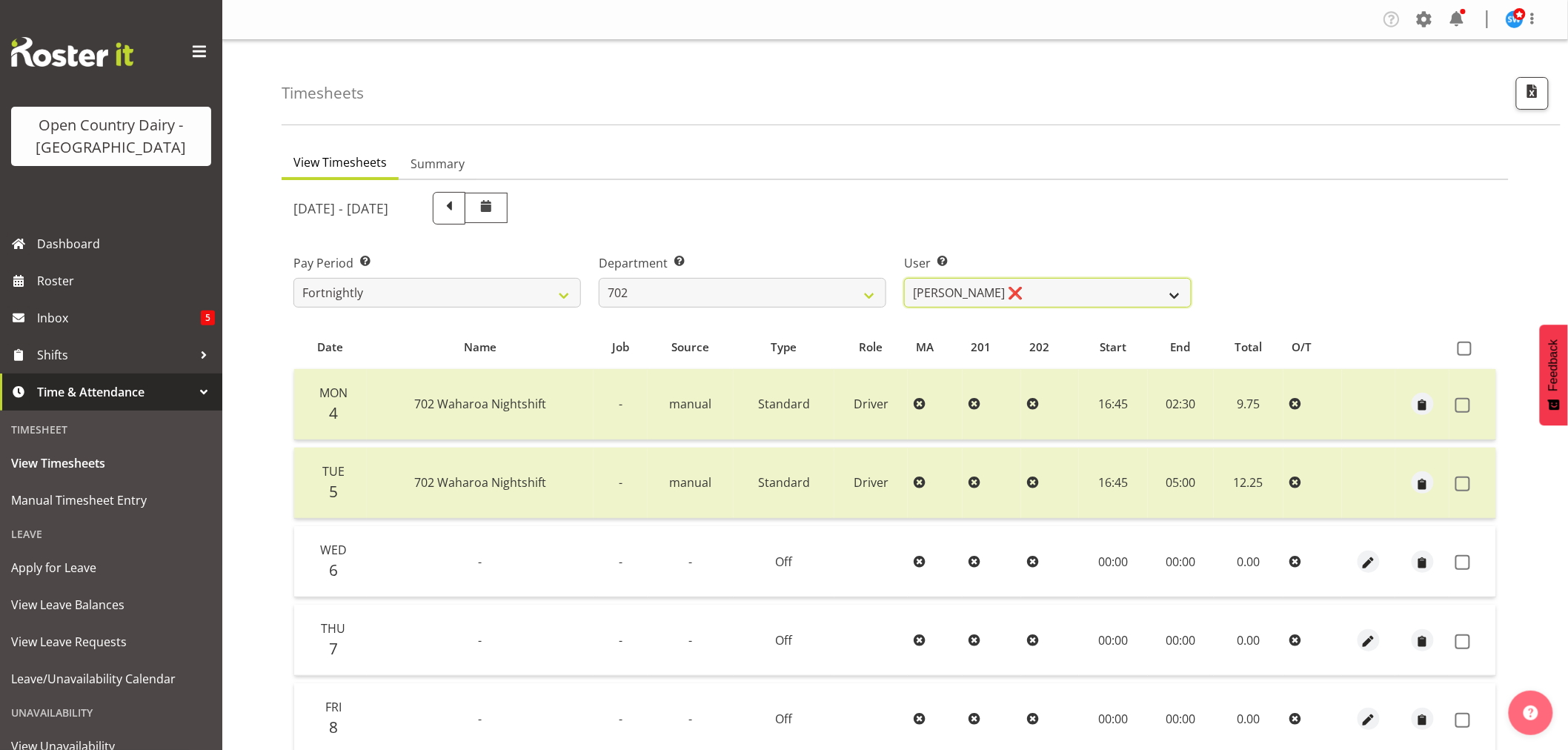
click at [1088, 294] on select "Brian Riddle ❌ Denica Tapiki ❌ Nick Adlington ❌ Simon Phillpott ❌" at bounding box center [1048, 293] width 288 height 30
click at [793, 280] on select "701 702 703 704 705 706 707 708 709 710 711 712 713 714 715 716 717 718 719 720" at bounding box center [742, 293] width 288 height 30
click at [598, 278] on select "701 702 703 704 705 706 707 708 709 710 711 712 713 714 715 716 717 718 719 720" at bounding box center [742, 293] width 288 height 30
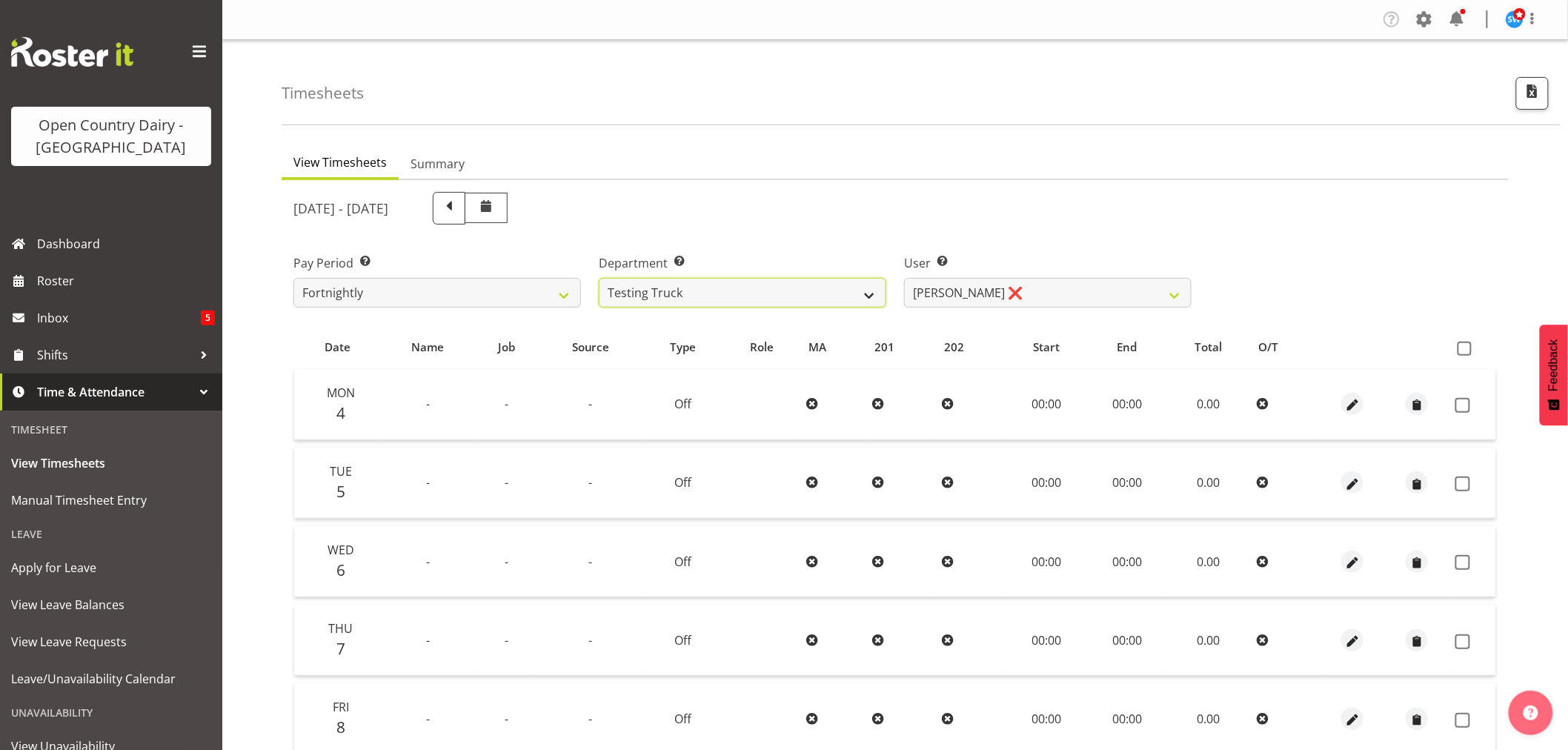
click at [867, 302] on select "701 702 703 704 705 706 707 708 709 710 711 712 713 714 715 716 717 718 719 720" at bounding box center [742, 293] width 288 height 30
select select "763"
click at [598, 278] on select "701 702 703 704 705 706 707 708 709 710 711 712 713 714 715 716 717 718 719 720" at bounding box center [742, 293] width 288 height 30
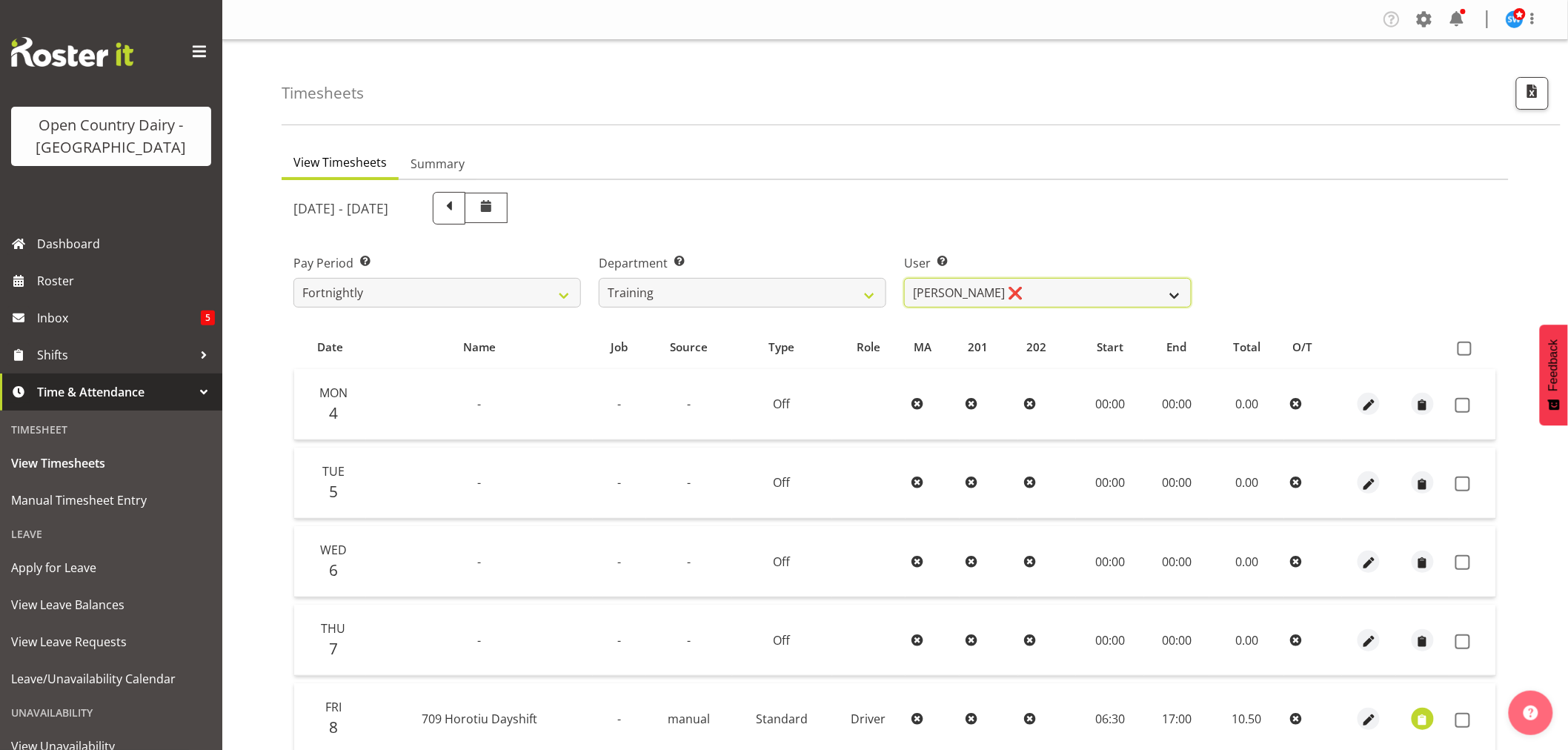
click at [1034, 290] on select "Antony Lockyer ❌ Chris Gibbs ❌ David Foote (Junior) ❌ Jesse Simpson ❌ Kimberley…" at bounding box center [1048, 293] width 288 height 30
click at [1357, 235] on div "Pay Period Select which pay period you would like to view. Fortnightly Departme…" at bounding box center [895, 275] width 1221 height 83
